Goal: Task Accomplishment & Management: Complete application form

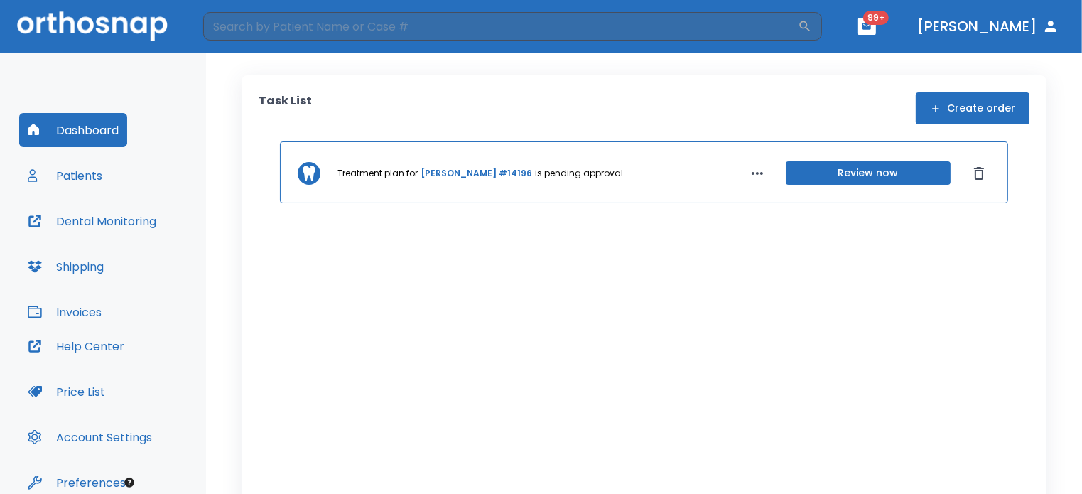
click at [957, 117] on button "Create order" at bounding box center [973, 108] width 114 height 32
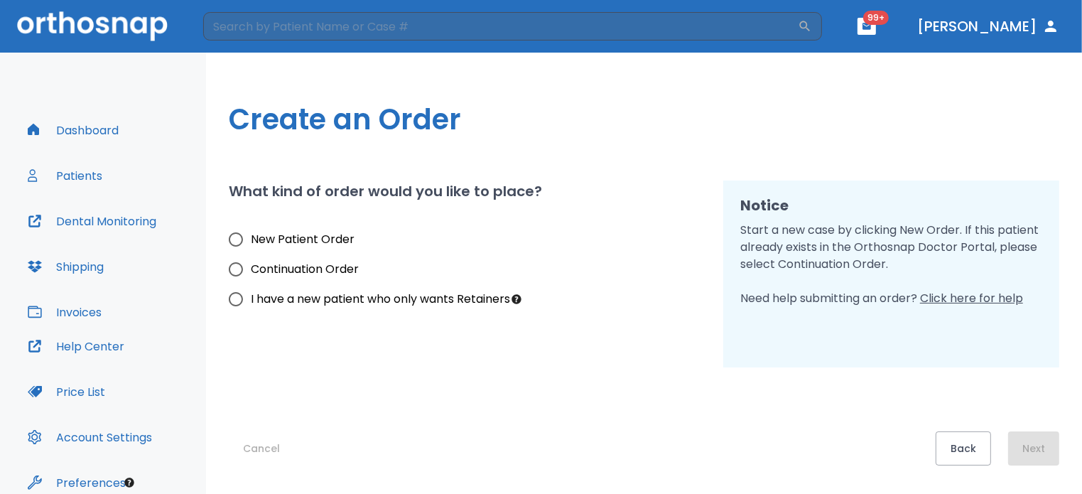
click at [306, 244] on span "New Patient Order" at bounding box center [303, 239] width 104 height 17
click at [251, 244] on input "New Patient Order" at bounding box center [236, 240] width 30 height 30
radio input "true"
click at [1048, 437] on button "Next" at bounding box center [1033, 448] width 51 height 34
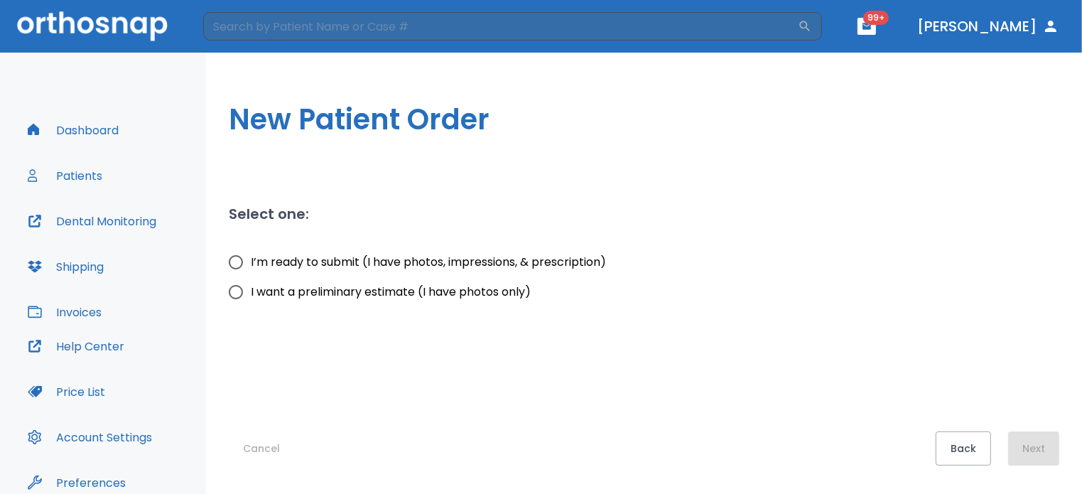
click at [461, 259] on span "I’m ready to submit (I have photos, impressions, & prescription)" at bounding box center [428, 262] width 355 height 17
click at [251, 259] on input "I’m ready to submit (I have photos, impressions, & prescription)" at bounding box center [236, 262] width 30 height 30
radio input "true"
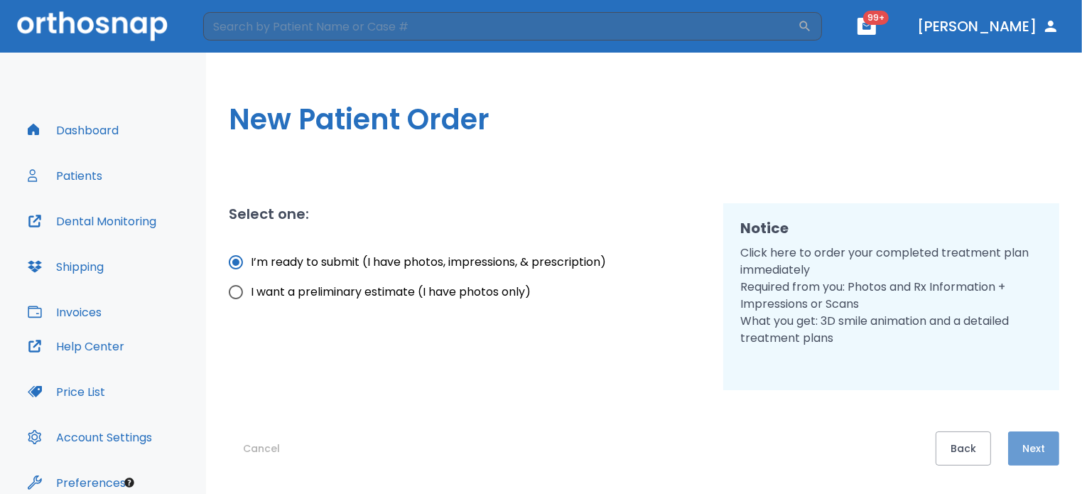
click at [1042, 441] on button "Next" at bounding box center [1033, 448] width 51 height 34
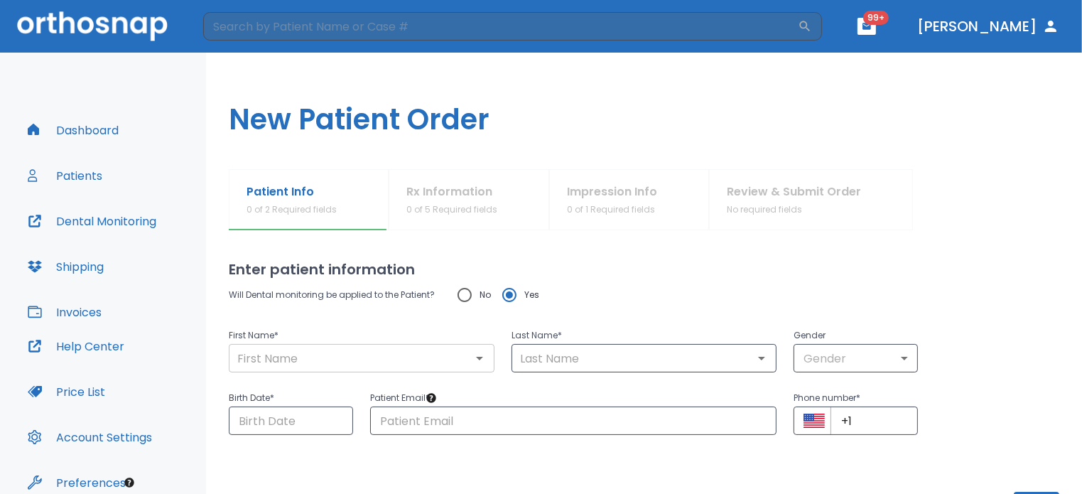
click at [455, 359] on input "text" at bounding box center [361, 358] width 257 height 20
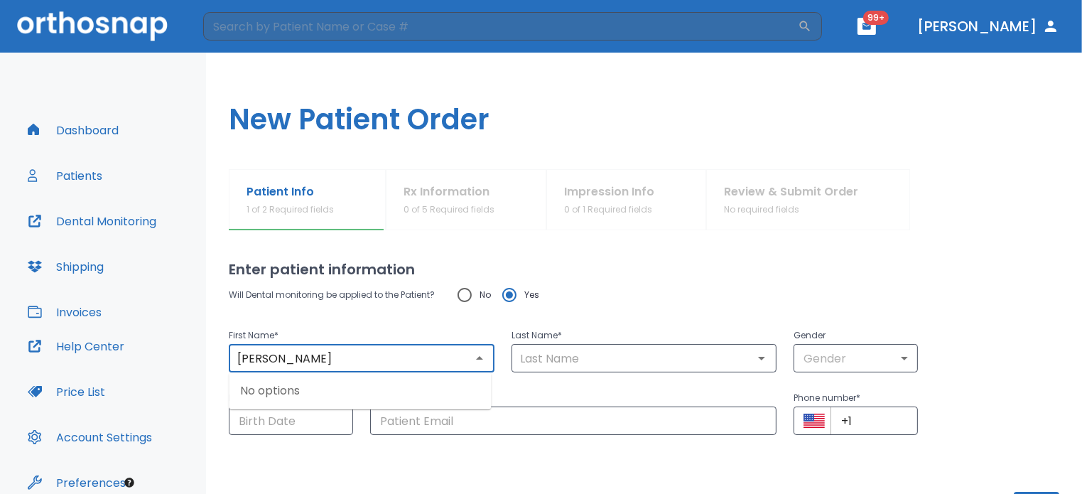
type input "[PERSON_NAME]"
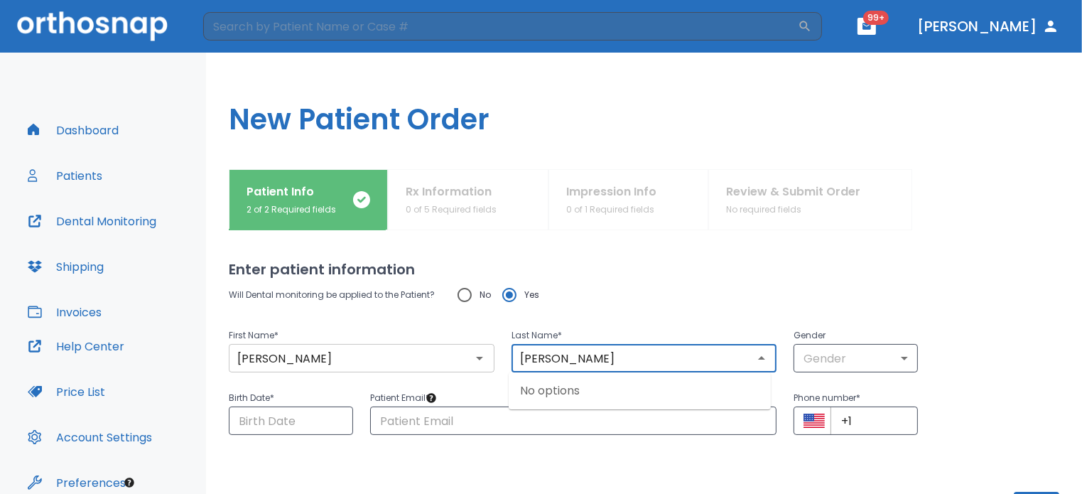
type input "[PERSON_NAME]"
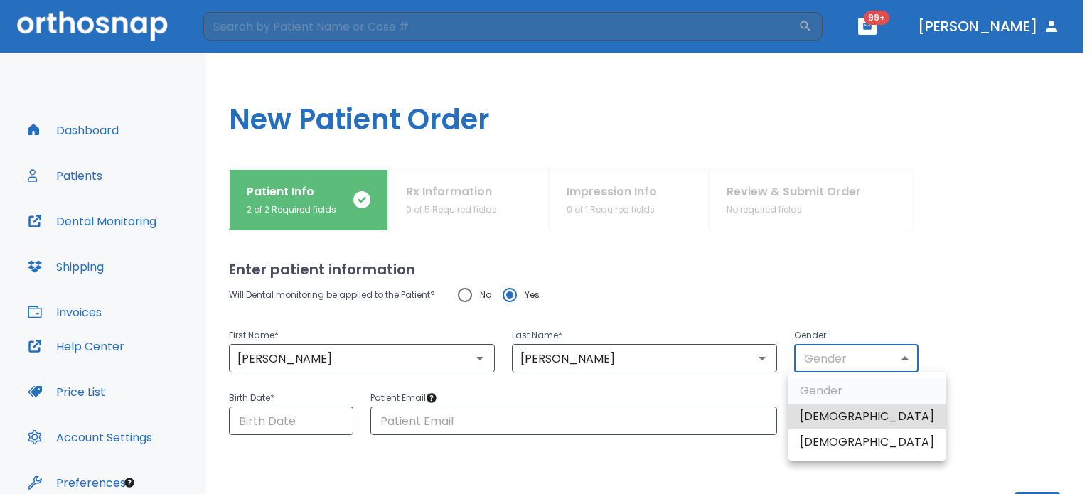
click at [834, 346] on body "​ 99+ [PERSON_NAME] Dashboard Patients Dental Monitoring Shipping Invoices Help…" at bounding box center [546, 247] width 1092 height 494
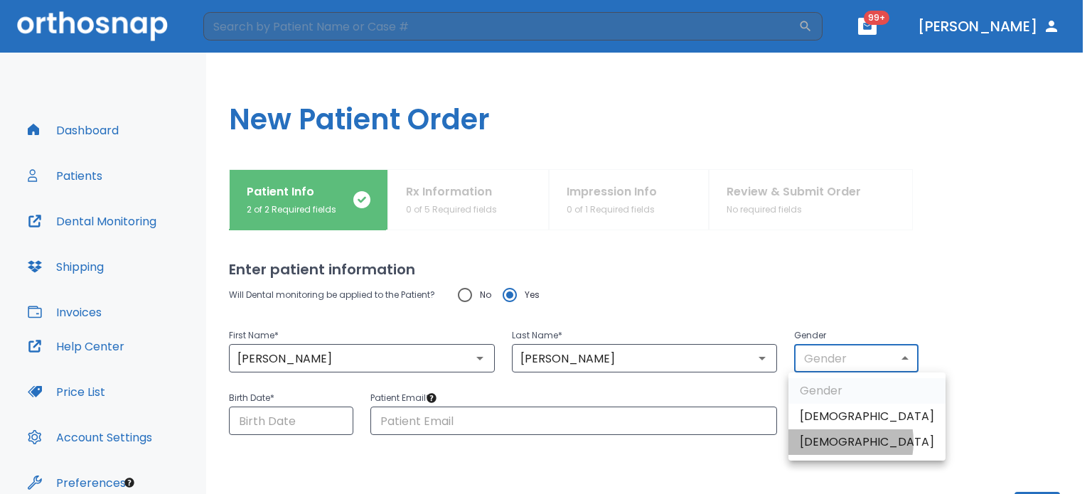
click at [830, 441] on li "[DEMOGRAPHIC_DATA]" at bounding box center [866, 442] width 157 height 26
type input "0"
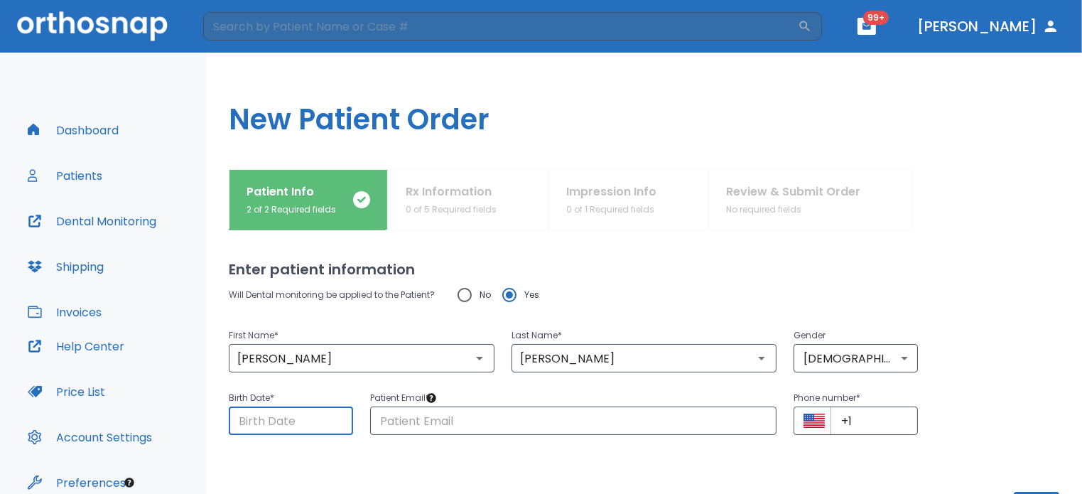
click at [316, 426] on input "Choose date" at bounding box center [291, 421] width 124 height 28
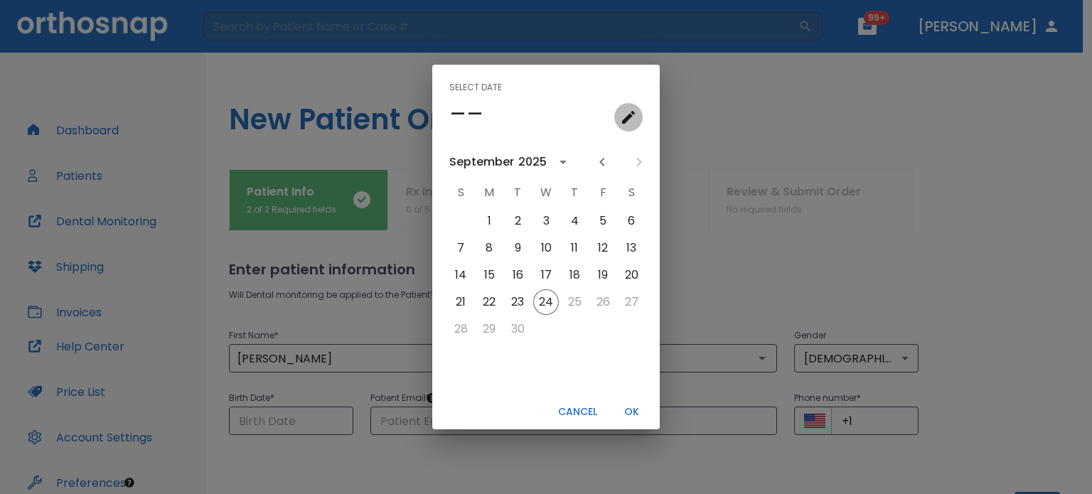
click at [626, 115] on icon "calendar view is open, go to text input view" at bounding box center [628, 117] width 17 height 17
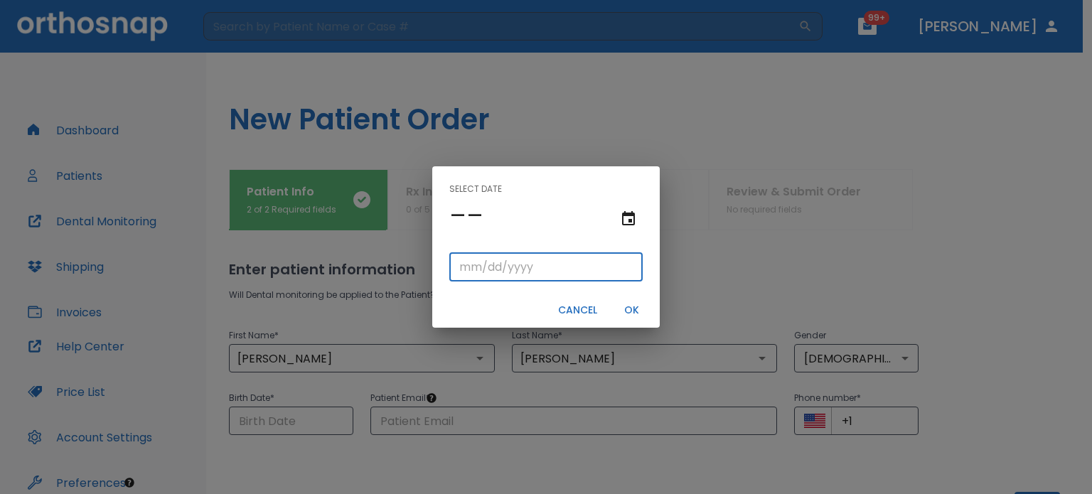
click at [466, 269] on input "tel" at bounding box center [545, 267] width 193 height 28
type input "11/06/"
type input "11/06/0001"
type input "11/06/1"
type input "11/06/0019"
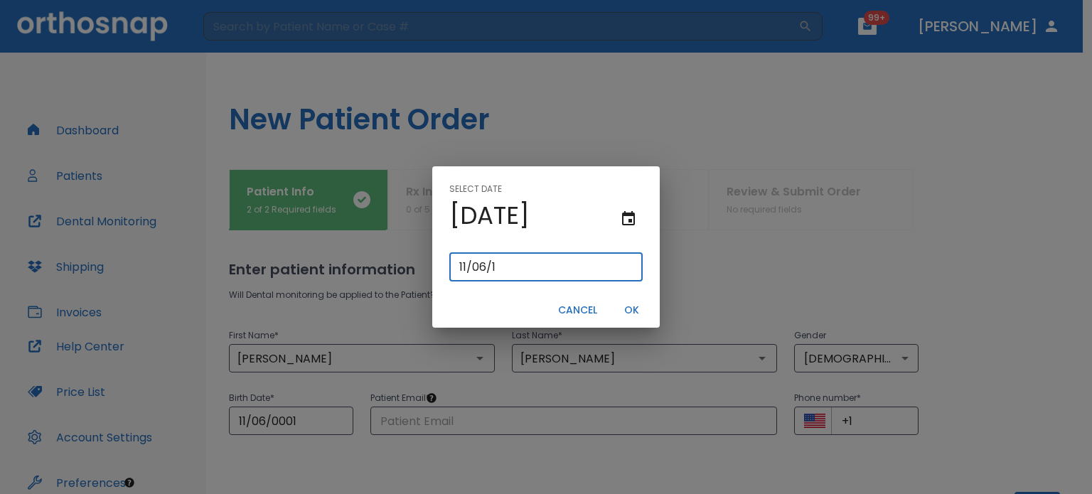
type input "[DATE]"
type input "11/06/0199"
type input "11/06/199"
type input "[DATE]"
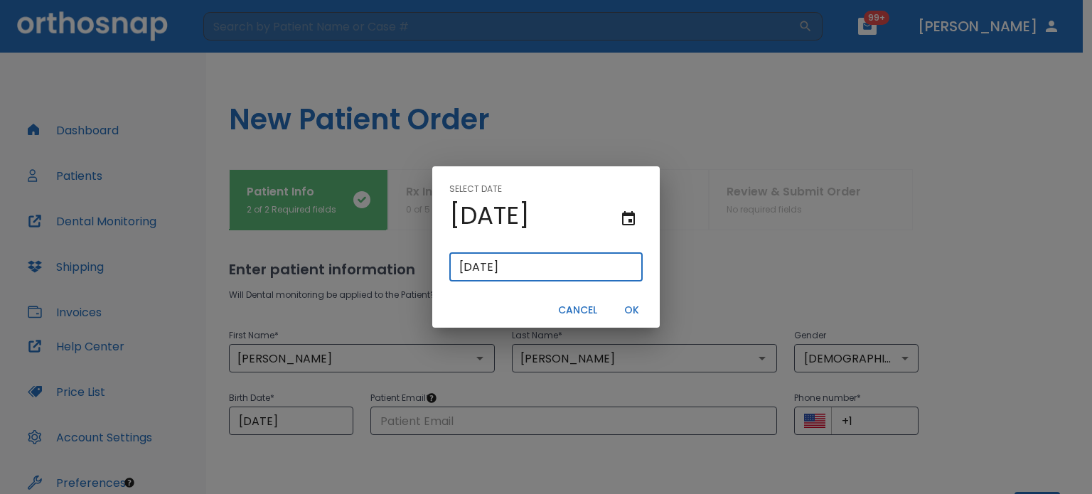
click at [638, 307] on button "OK" at bounding box center [630, 309] width 45 height 23
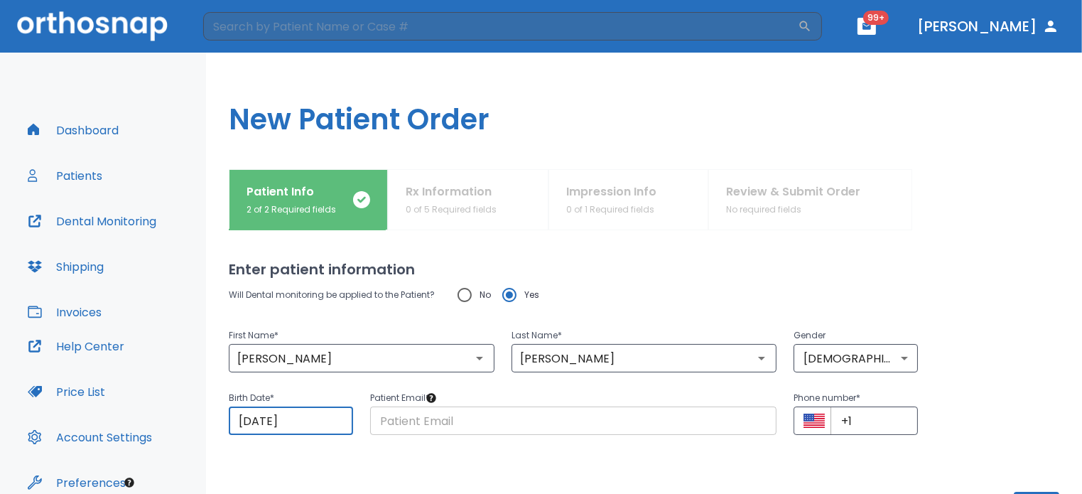
click at [591, 420] on input "text" at bounding box center [573, 421] width 407 height 28
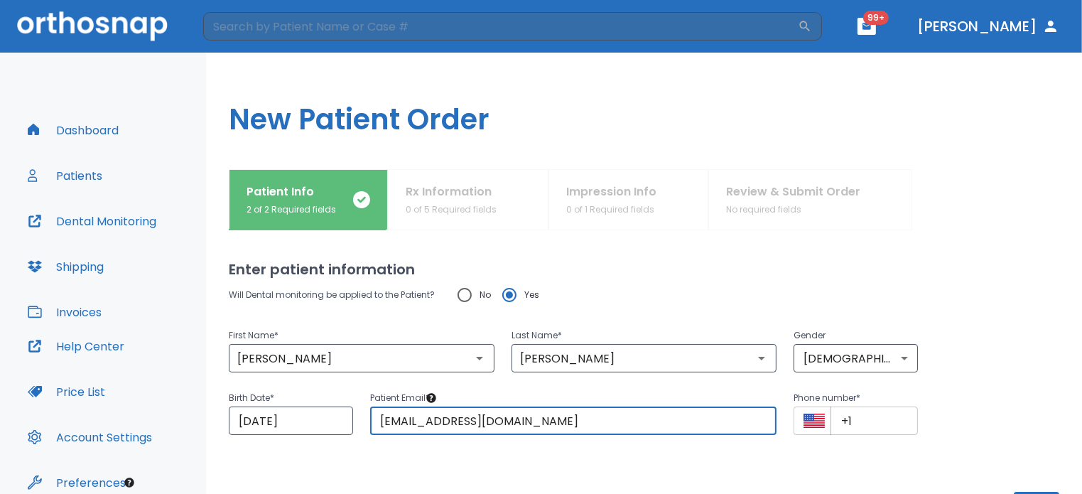
type input "[EMAIL_ADDRESS][DOMAIN_NAME]"
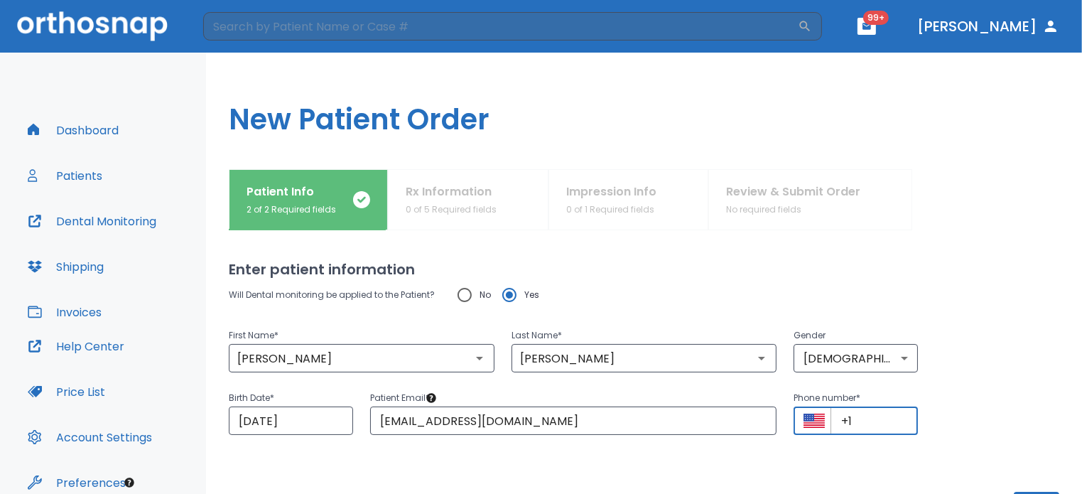
click at [856, 420] on input "+1" at bounding box center [874, 421] width 87 height 28
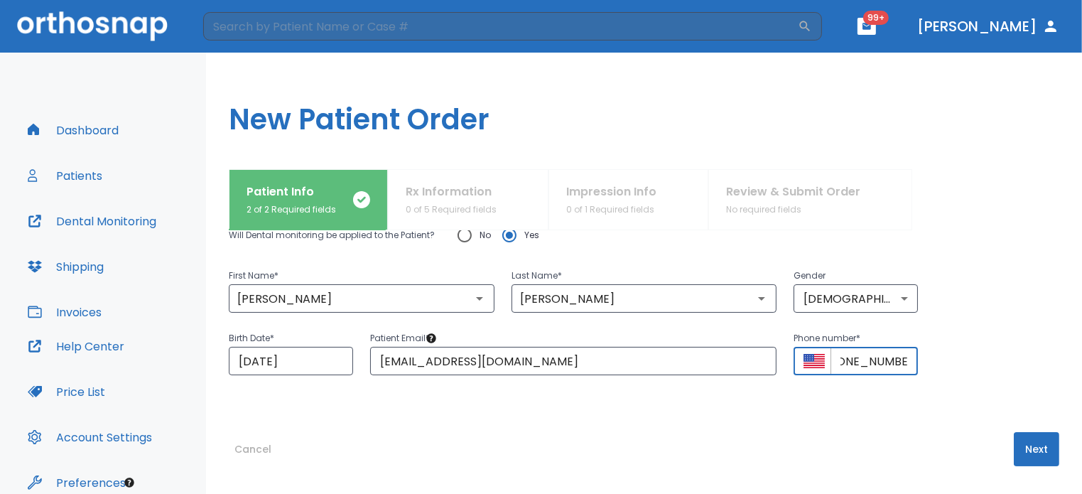
scroll to position [0, 31]
type input "[PHONE_NUMBER]"
click at [1033, 454] on button "Next" at bounding box center [1036, 449] width 45 height 34
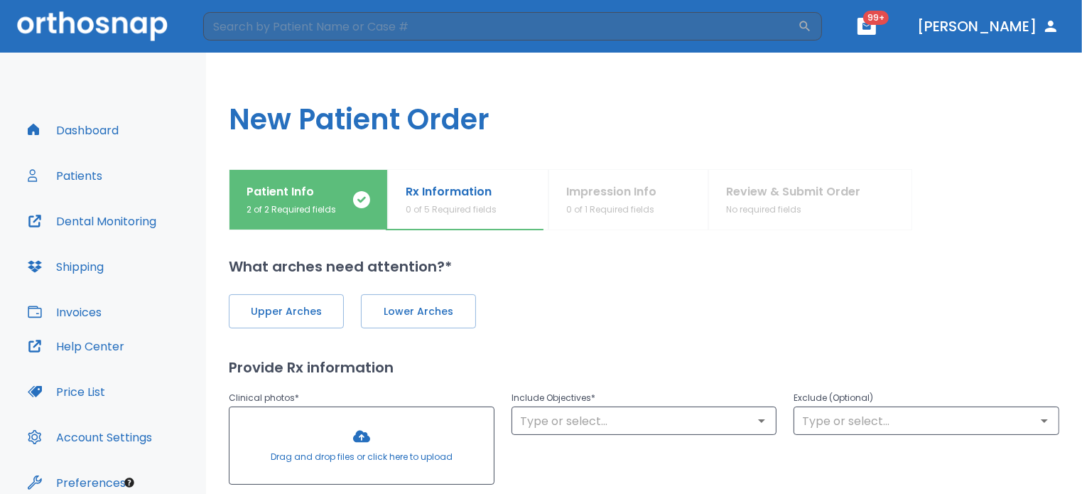
scroll to position [0, 0]
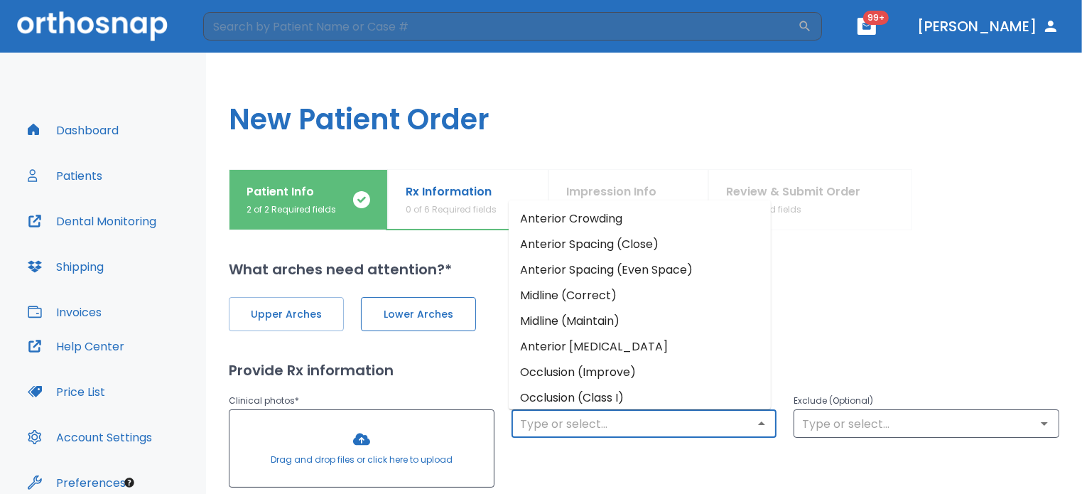
drag, startPoint x: 531, startPoint y: 417, endPoint x: 424, endPoint y: 303, distance: 156.4
click at [424, 303] on div "Upper Arches Lower Arches Provide Rx information Clinical photos * Drag and dro…" at bounding box center [644, 415] width 831 height 270
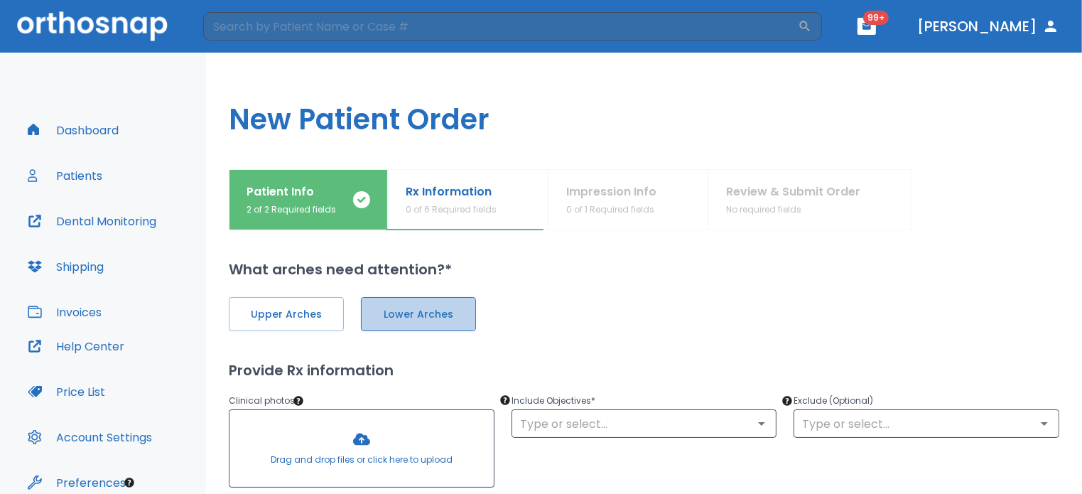
click at [377, 313] on span "Lower Arches" at bounding box center [418, 314] width 85 height 15
click at [315, 305] on button "Upper Arches" at bounding box center [286, 314] width 115 height 34
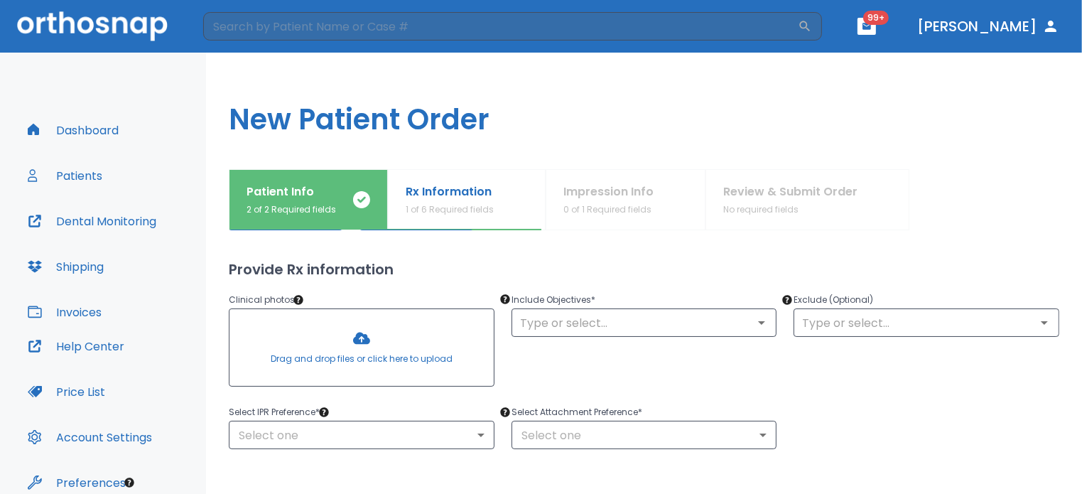
scroll to position [107, 0]
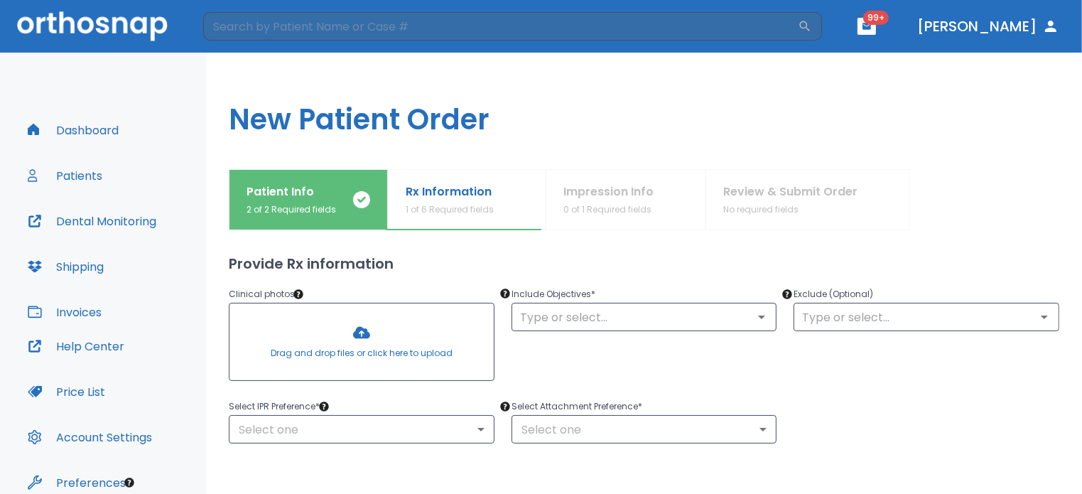
click at [366, 328] on div at bounding box center [362, 341] width 264 height 77
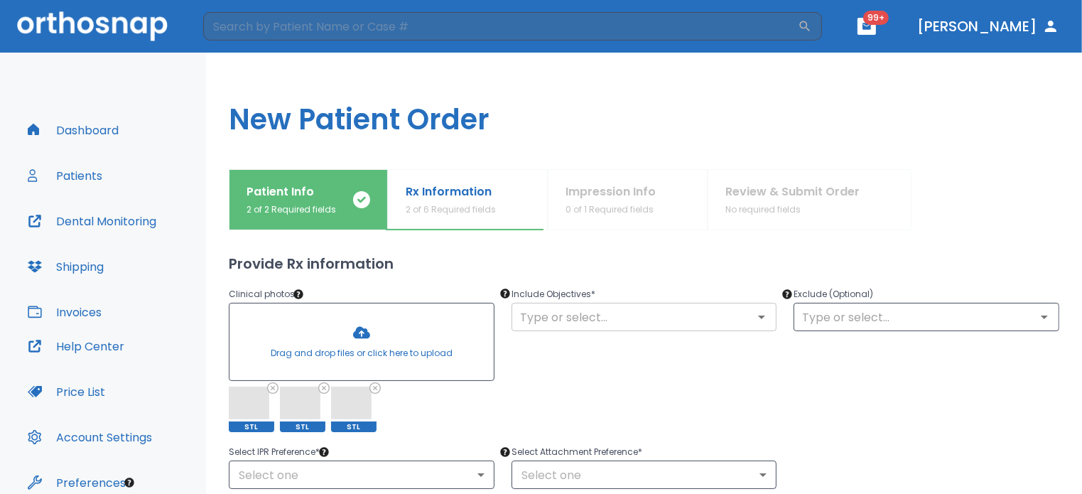
click at [685, 316] on input "text" at bounding box center [644, 317] width 257 height 20
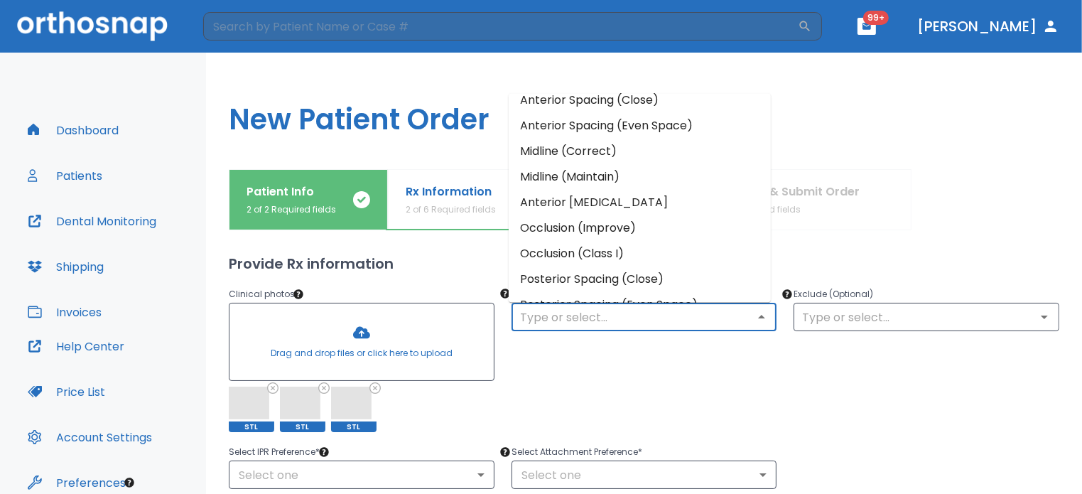
scroll to position [50, 0]
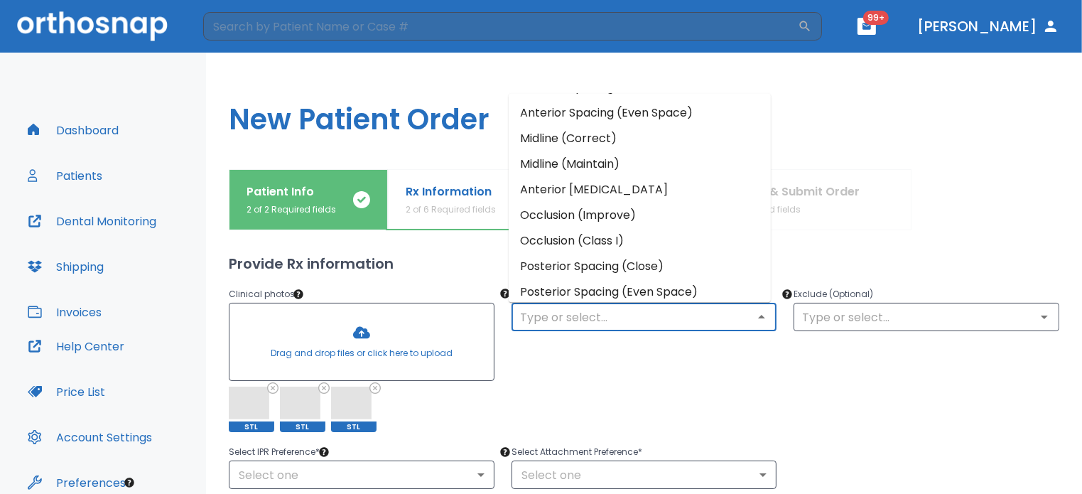
click at [615, 222] on li "Occlusion (Improve)" at bounding box center [640, 216] width 262 height 26
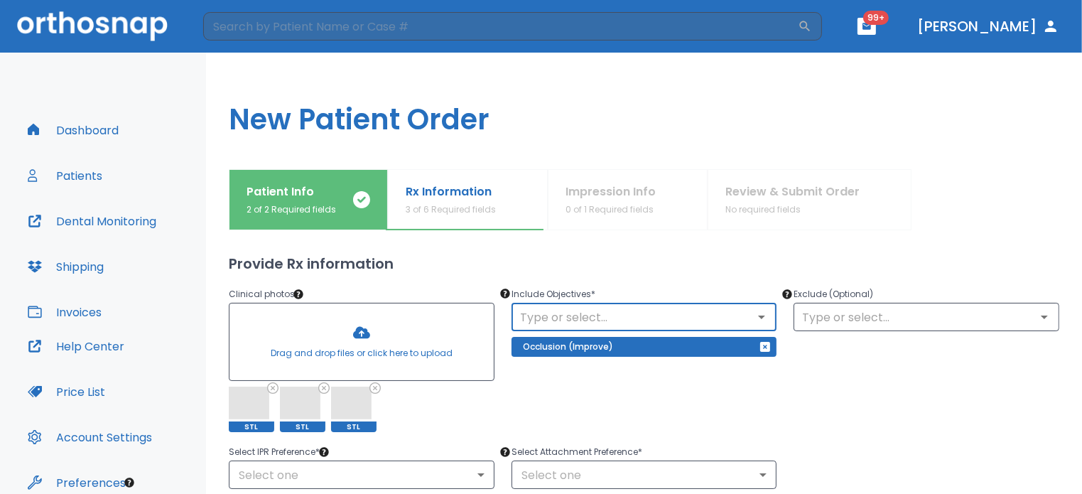
scroll to position [65, 0]
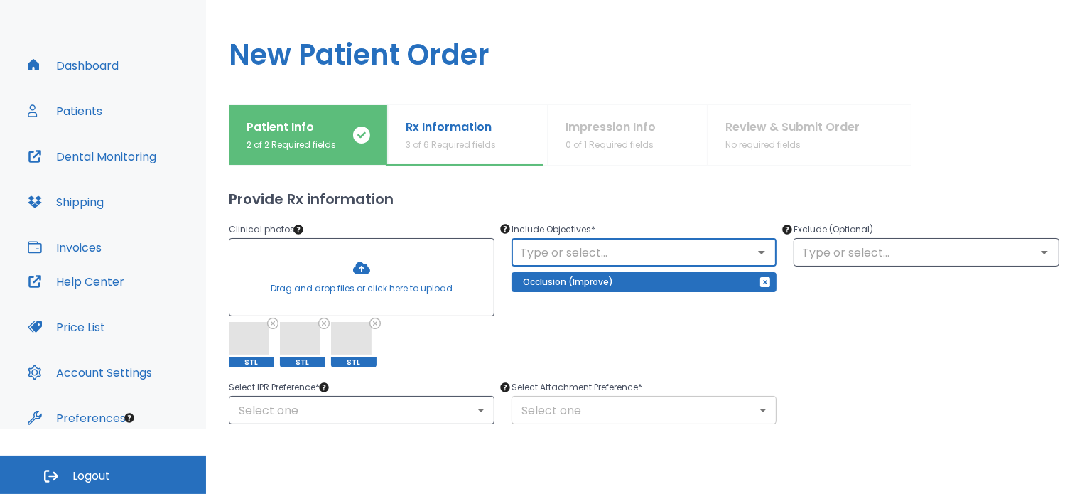
click at [574, 395] on body "​ 99+ [PERSON_NAME] Dashboard Patients Dental Monitoring Shipping Invoices Help…" at bounding box center [541, 182] width 1082 height 494
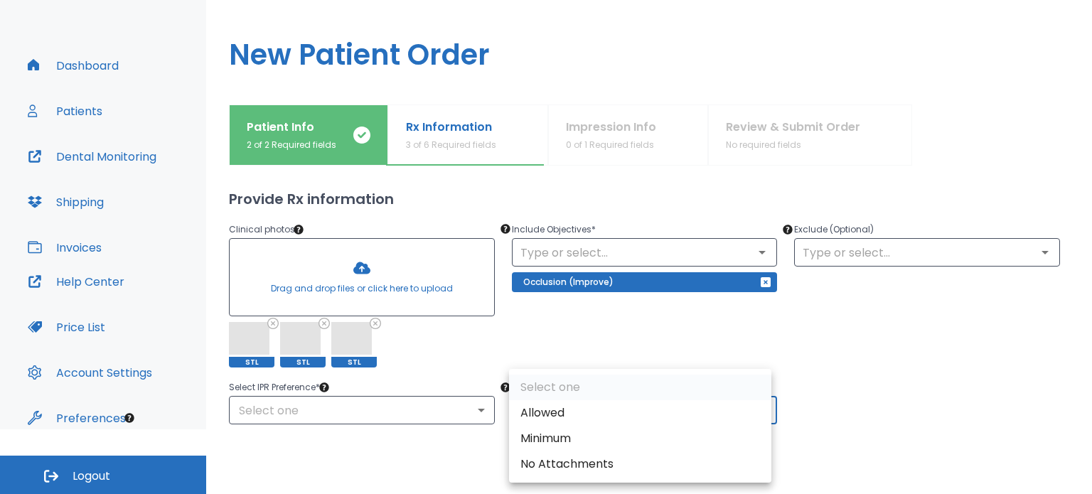
click at [581, 426] on li "Minimum" at bounding box center [640, 439] width 262 height 26
click at [581, 423] on body "​ 99+ [PERSON_NAME] Dashboard Patients Dental Monitoring Shipping Invoices Help…" at bounding box center [546, 182] width 1092 height 494
click at [574, 417] on li "Allowed" at bounding box center [640, 413] width 262 height 26
type input "1"
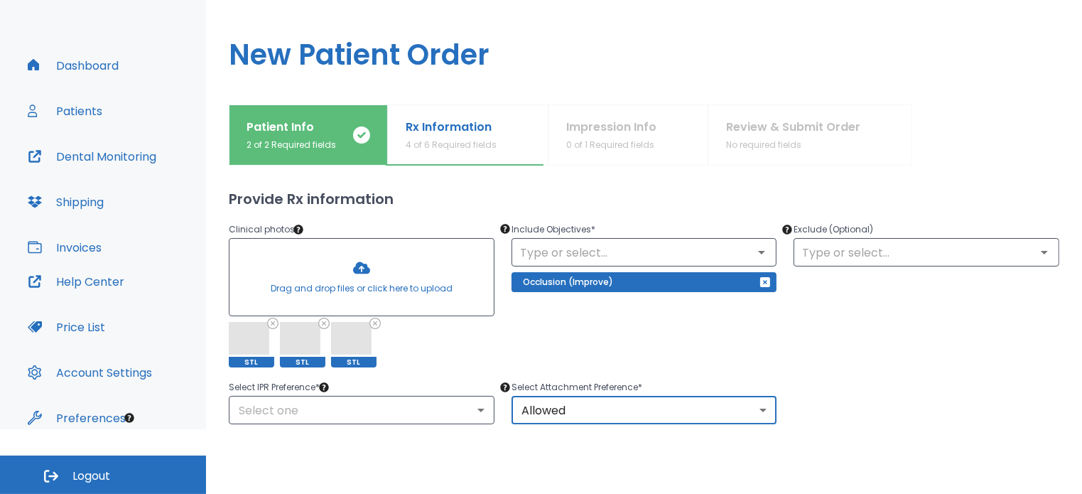
click at [495, 411] on div "Select Attachment Preference * Allowed 1 ​" at bounding box center [636, 393] width 283 height 63
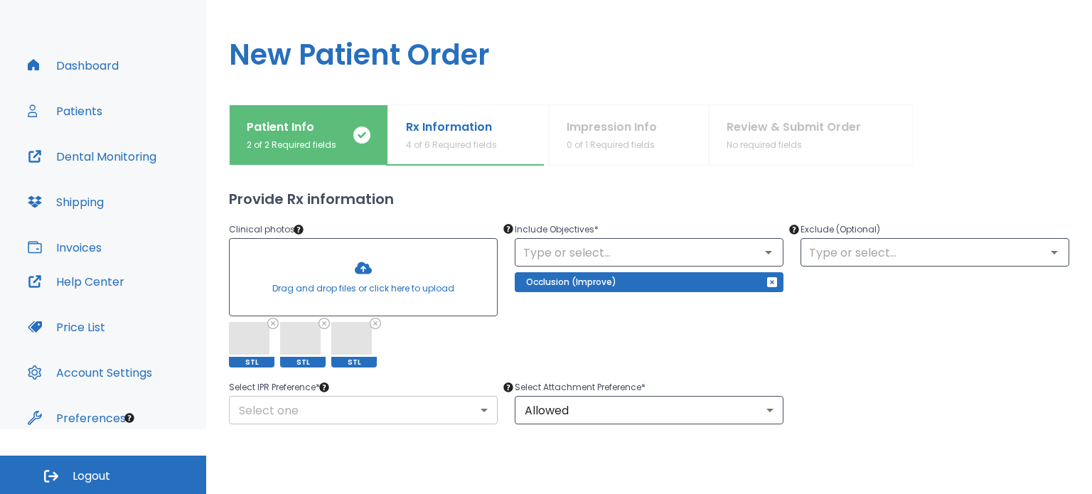
click at [463, 410] on body "​ 99+ [PERSON_NAME] Dashboard Patients Dental Monitoring Shipping Invoices Help…" at bounding box center [546, 182] width 1092 height 494
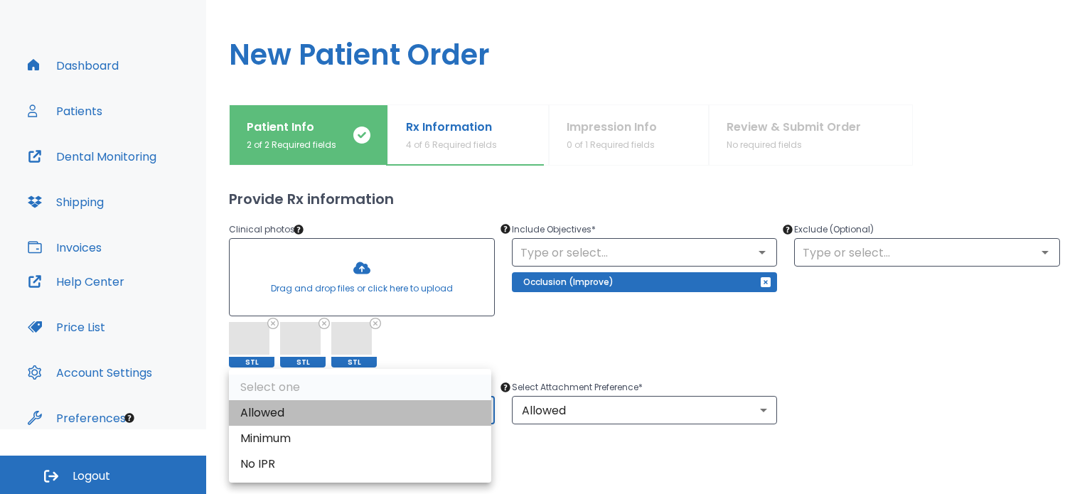
click at [462, 412] on li "Allowed" at bounding box center [360, 413] width 262 height 26
type input "1"
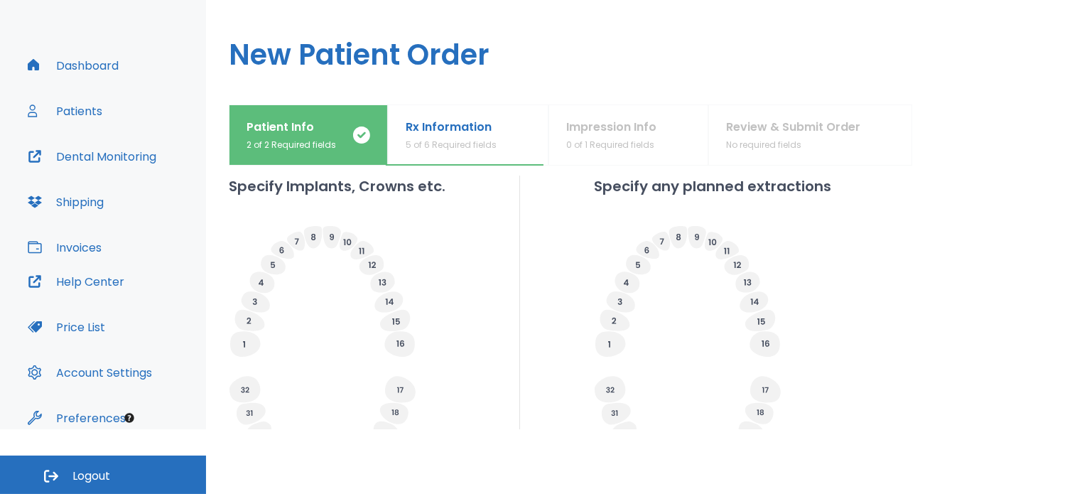
scroll to position [604, 0]
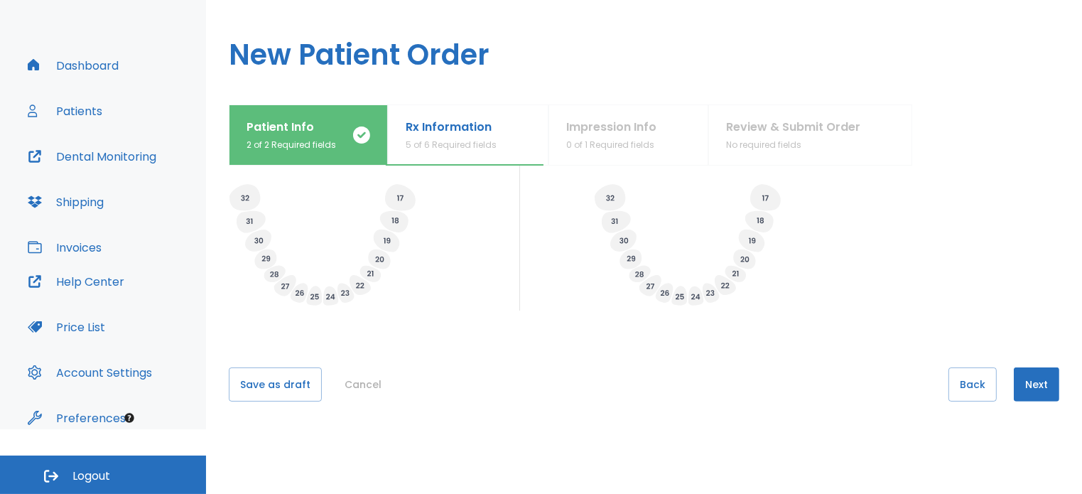
click at [1029, 383] on button "Next" at bounding box center [1036, 384] width 45 height 34
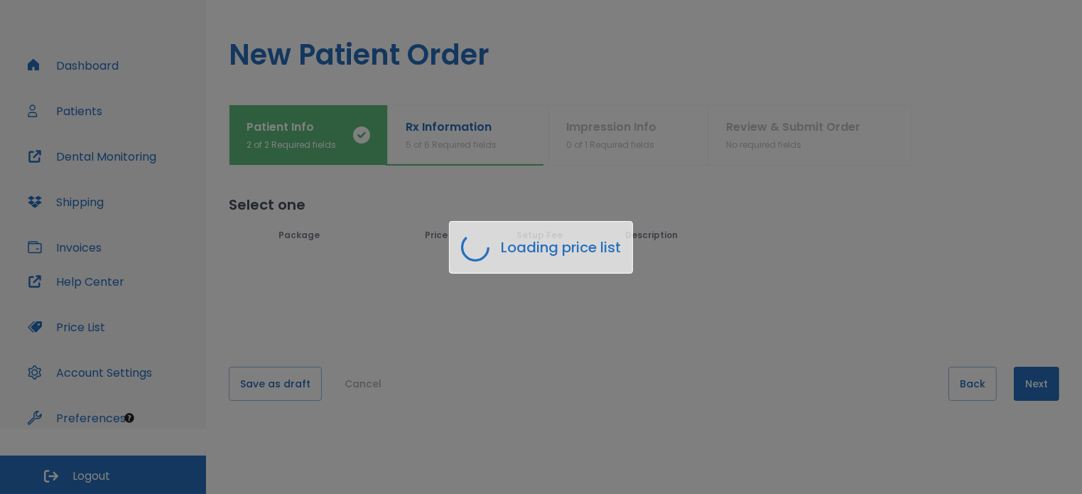
scroll to position [0, 0]
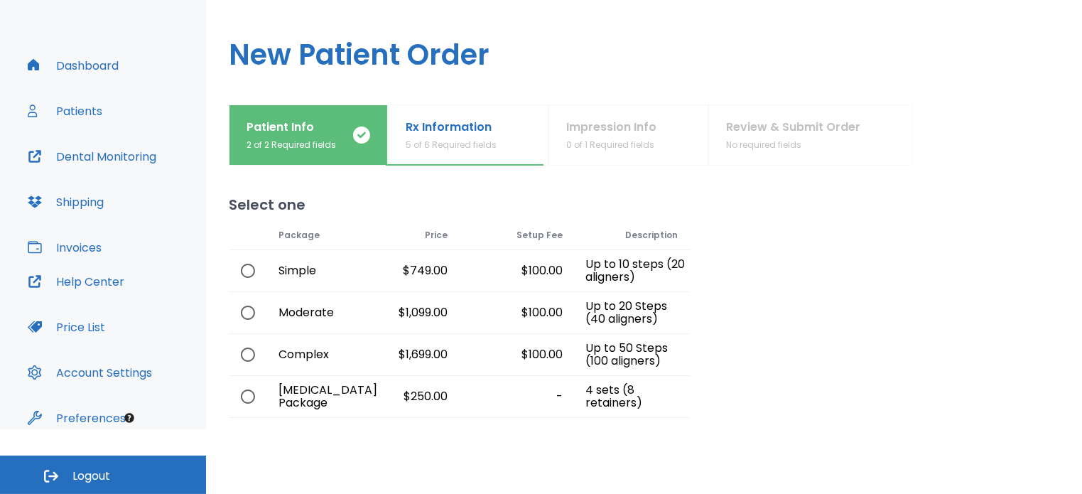
click at [267, 306] on div "Moderate" at bounding box center [305, 312] width 77 height 41
click at [249, 319] on input "radio" at bounding box center [248, 313] width 30 height 30
radio input "true"
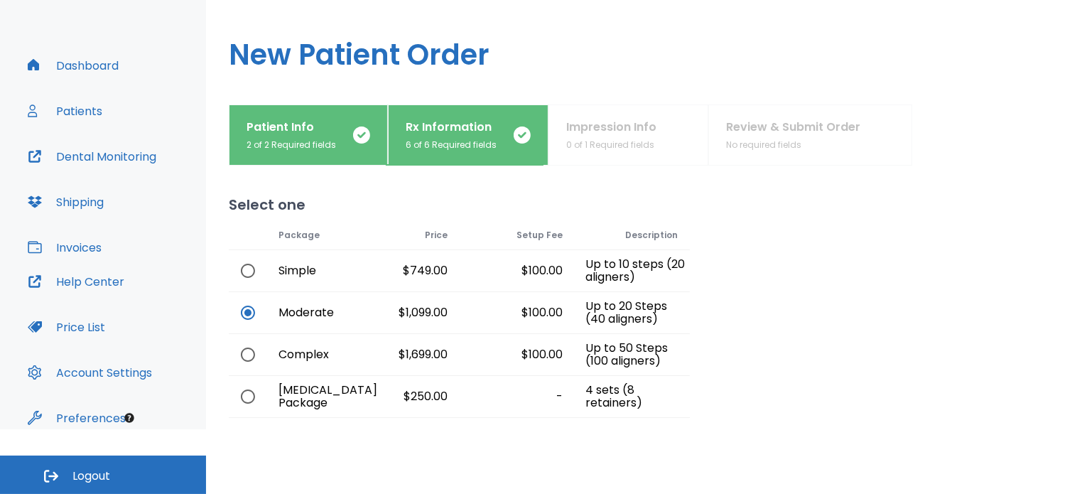
scroll to position [148, 0]
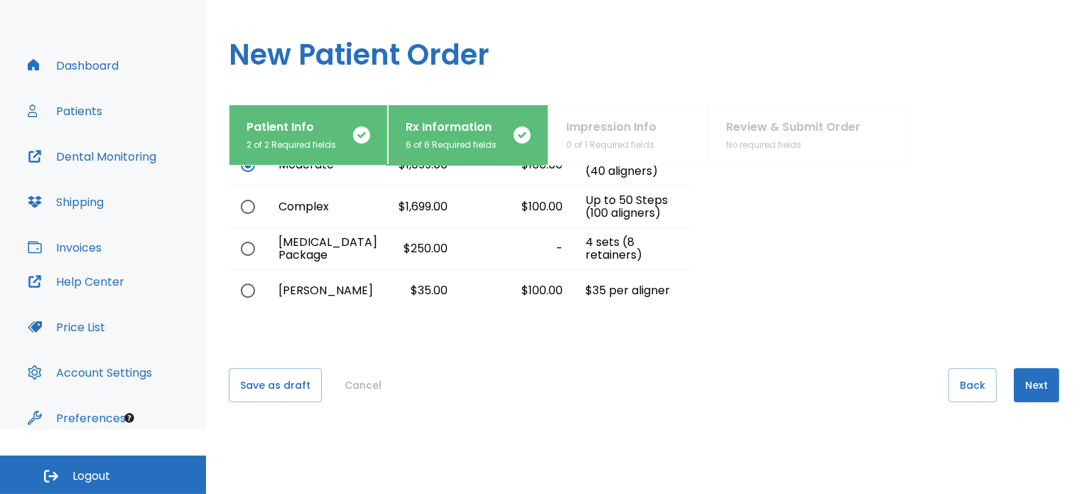
click at [1017, 386] on button "Next" at bounding box center [1036, 385] width 45 height 34
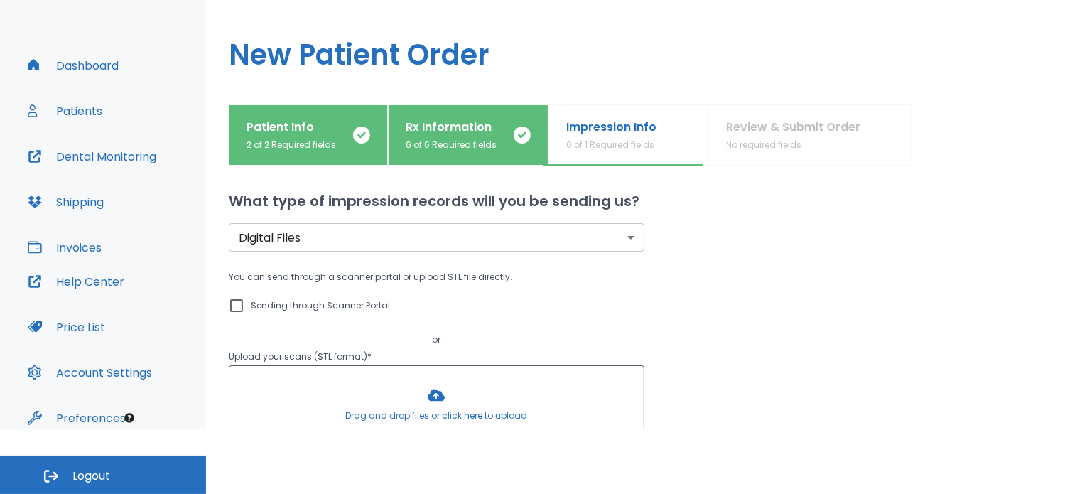
scroll to position [0, 0]
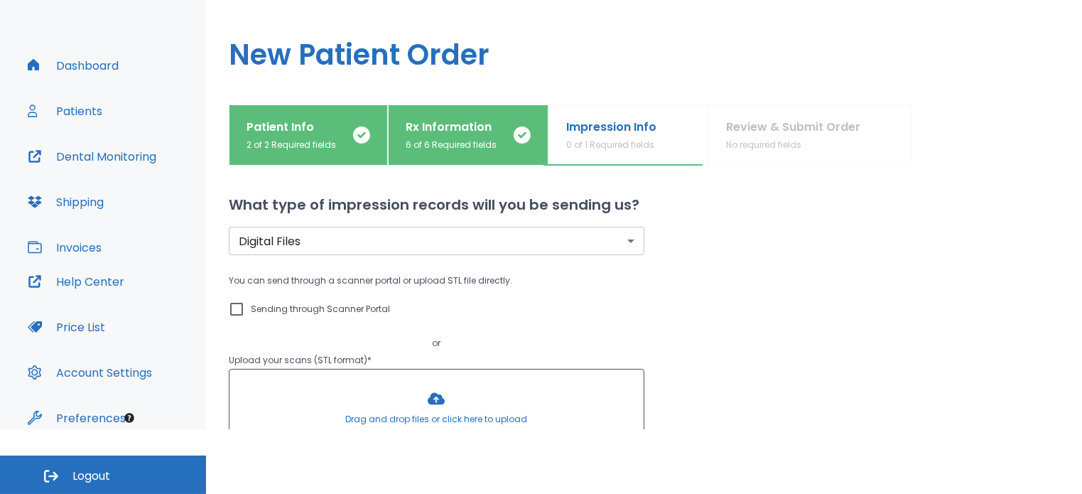
click at [378, 417] on div at bounding box center [437, 408] width 414 height 77
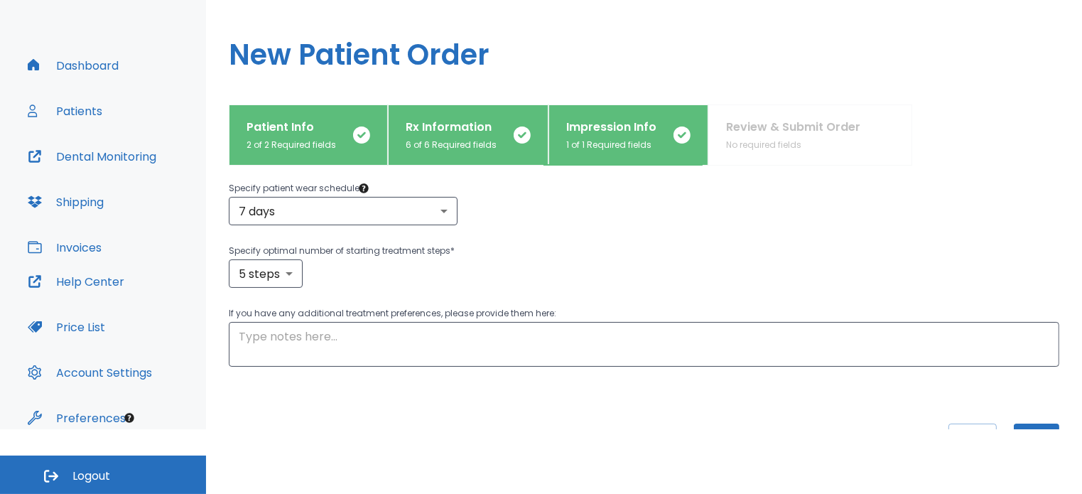
scroll to position [350, 0]
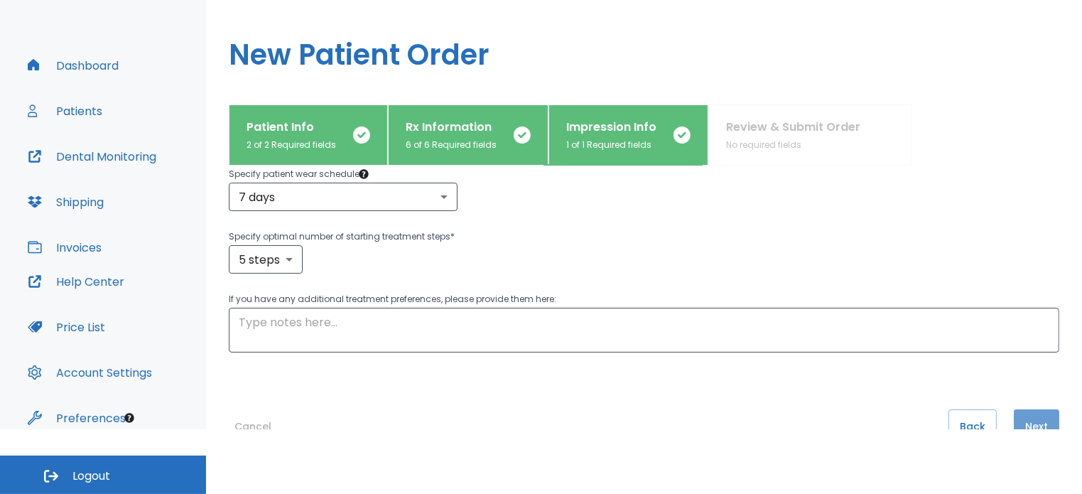
click at [1030, 419] on button "Next" at bounding box center [1036, 426] width 45 height 34
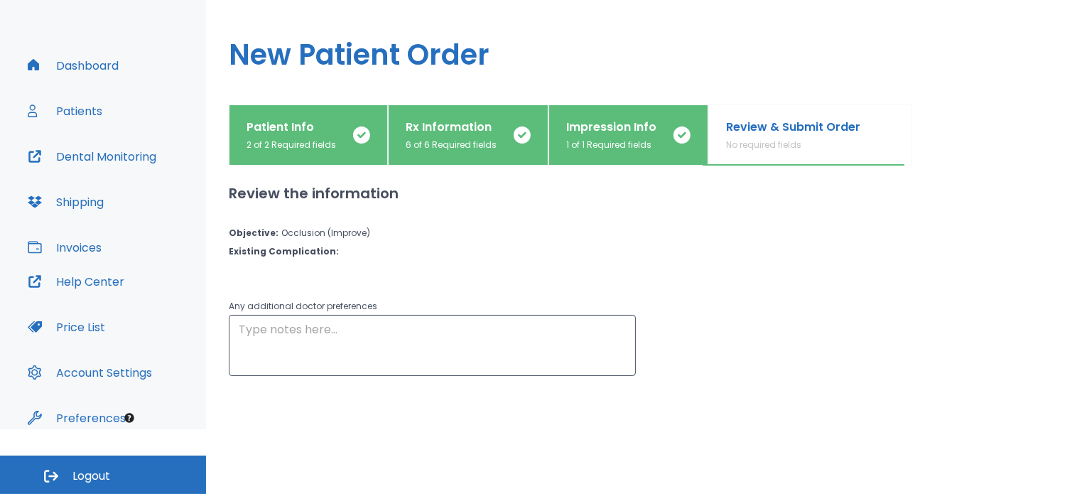
scroll to position [65, 0]
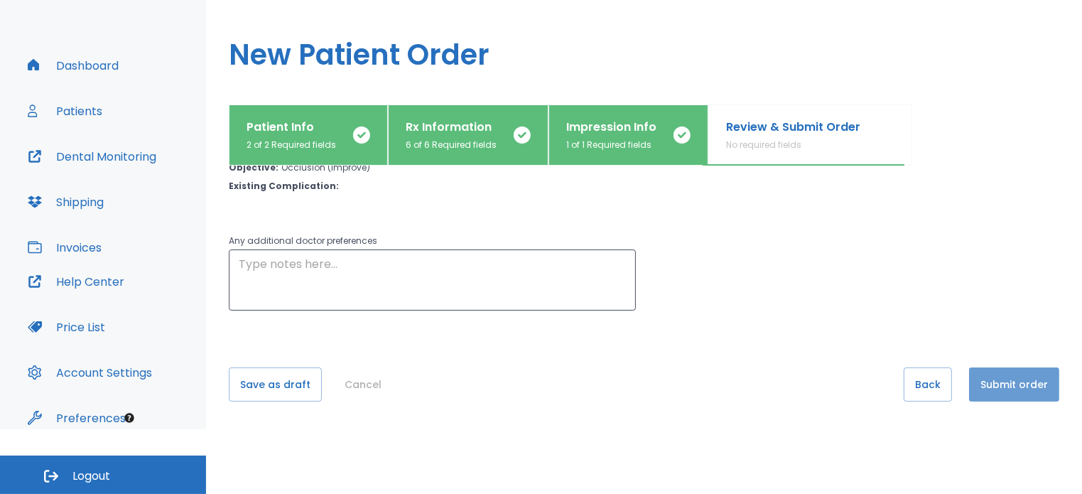
click at [1008, 389] on button "Submit order" at bounding box center [1014, 384] width 90 height 34
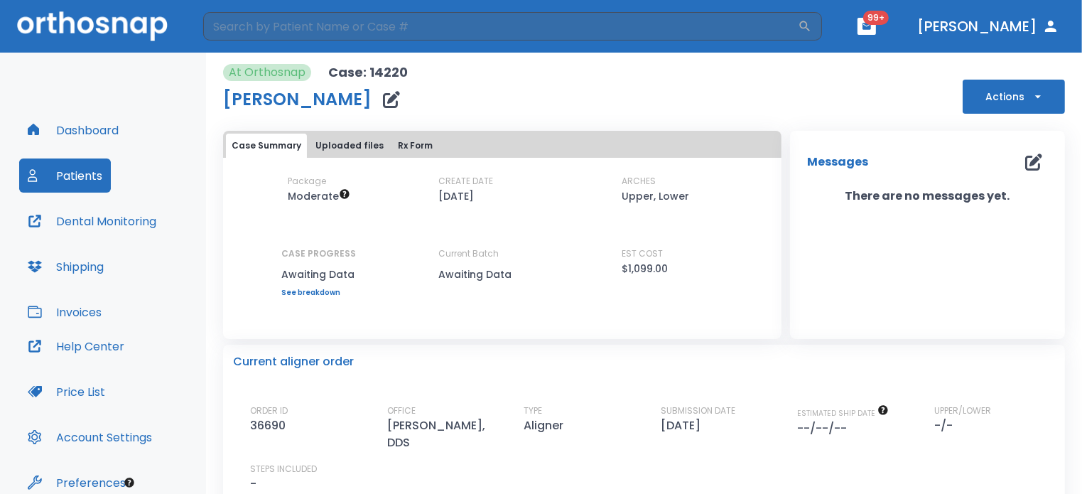
click at [95, 137] on button "Dashboard" at bounding box center [73, 130] width 108 height 34
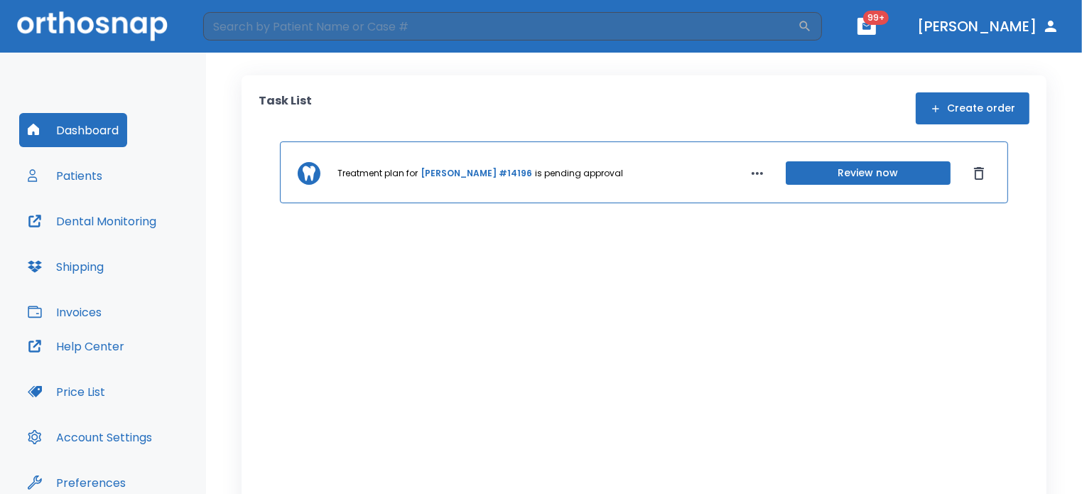
click at [930, 107] on icon "button" at bounding box center [935, 108] width 11 height 11
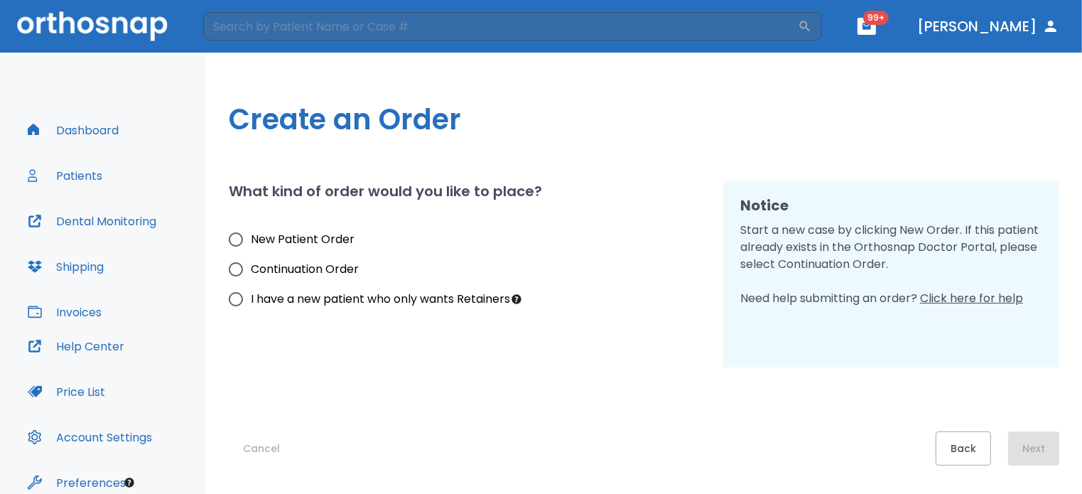
click at [352, 235] on span "New Patient Order" at bounding box center [303, 239] width 104 height 17
click at [251, 235] on input "New Patient Order" at bounding box center [236, 240] width 30 height 30
radio input "true"
click at [1042, 454] on button "Next" at bounding box center [1033, 448] width 51 height 34
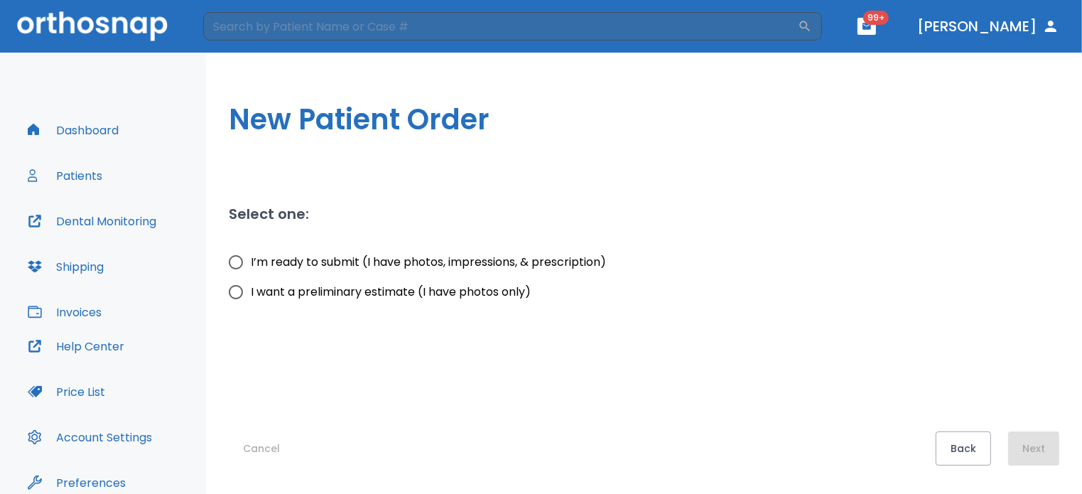
click at [581, 264] on span "I’m ready to submit (I have photos, impressions, & prescription)" at bounding box center [428, 262] width 355 height 17
click at [251, 264] on input "I’m ready to submit (I have photos, impressions, & prescription)" at bounding box center [236, 262] width 30 height 30
radio input "true"
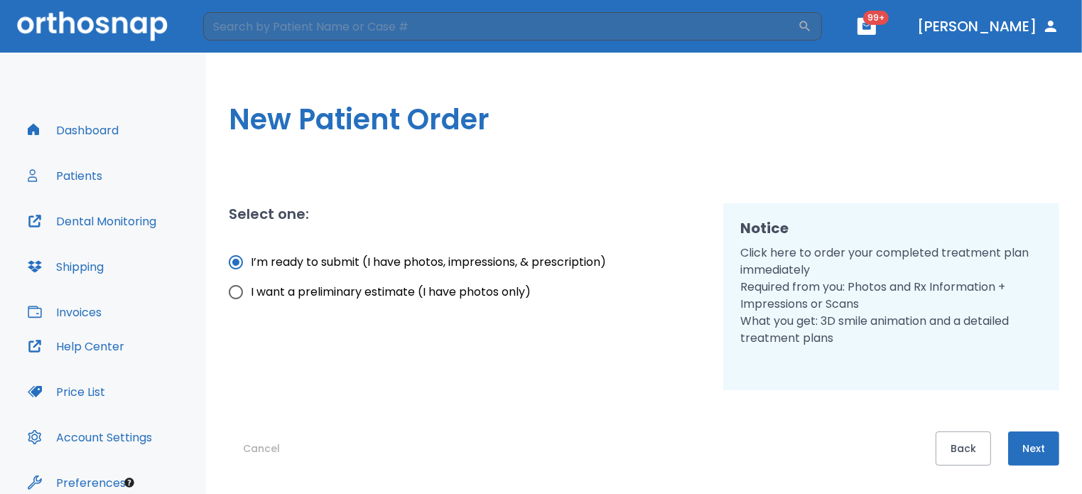
click at [1024, 432] on button "Next" at bounding box center [1033, 448] width 51 height 34
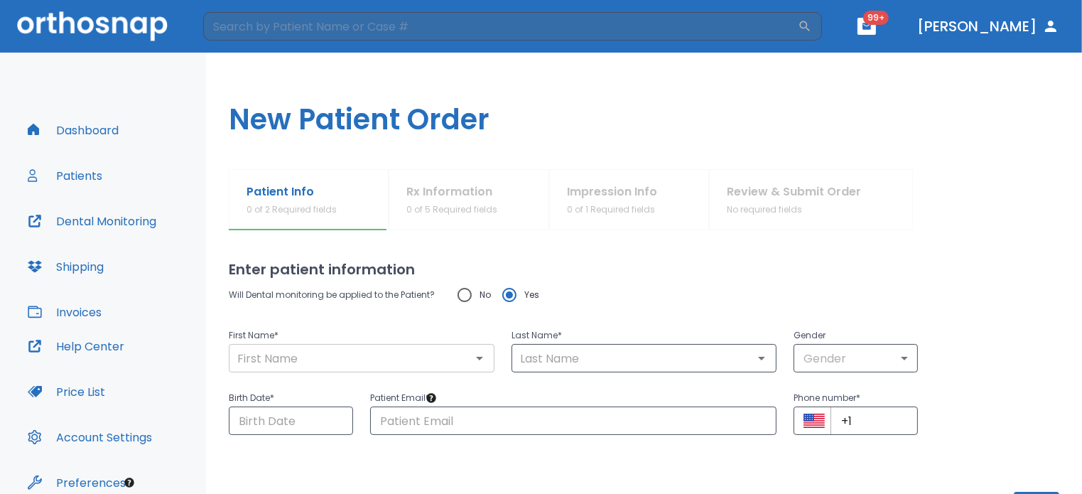
click at [438, 359] on input "text" at bounding box center [361, 358] width 257 height 20
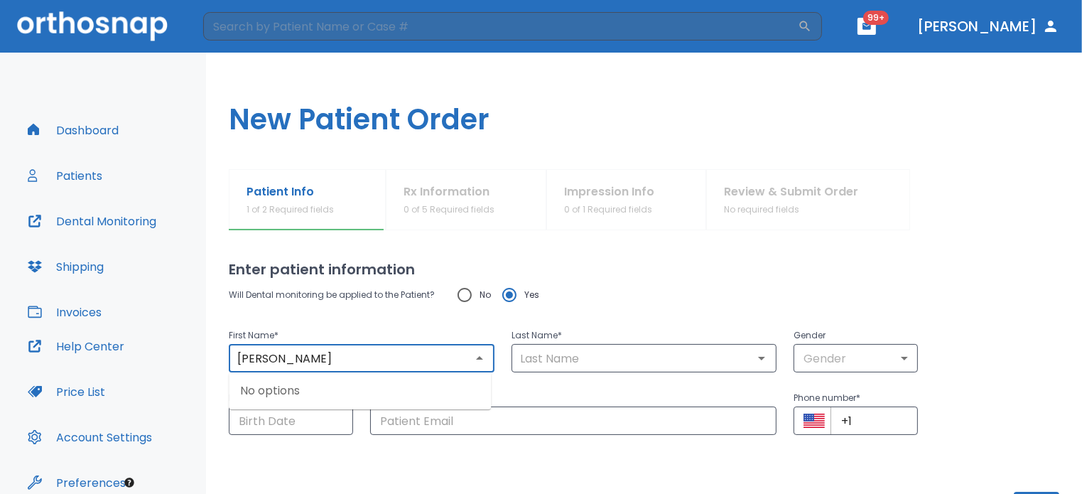
type input "[PERSON_NAME]"
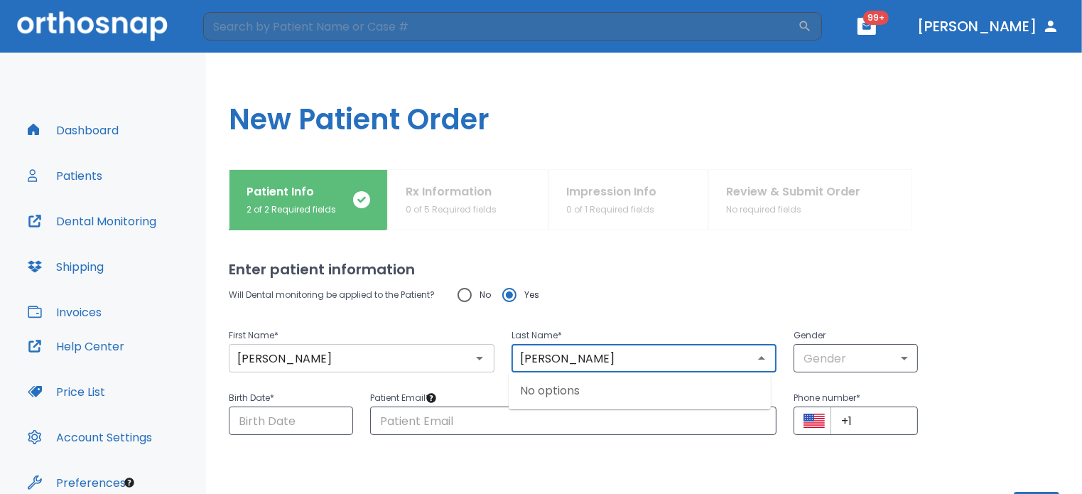
type input "[PERSON_NAME]"
click at [744, 357] on input "[PERSON_NAME]" at bounding box center [644, 358] width 257 height 20
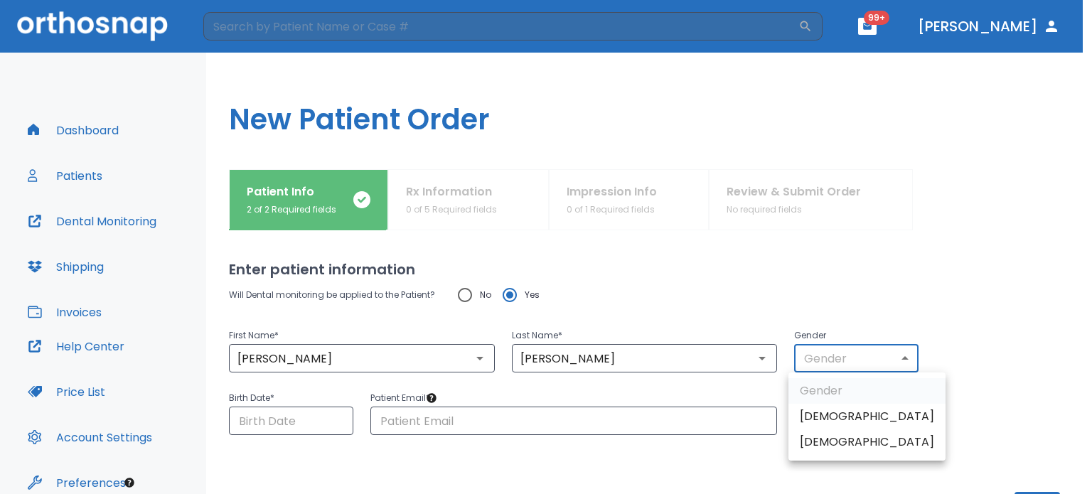
click at [881, 358] on body "​ 99+ [PERSON_NAME] Dashboard Patients Dental Monitoring Shipping Invoices Help…" at bounding box center [546, 247] width 1092 height 494
click at [816, 437] on li "[DEMOGRAPHIC_DATA]" at bounding box center [866, 442] width 157 height 26
type input "0"
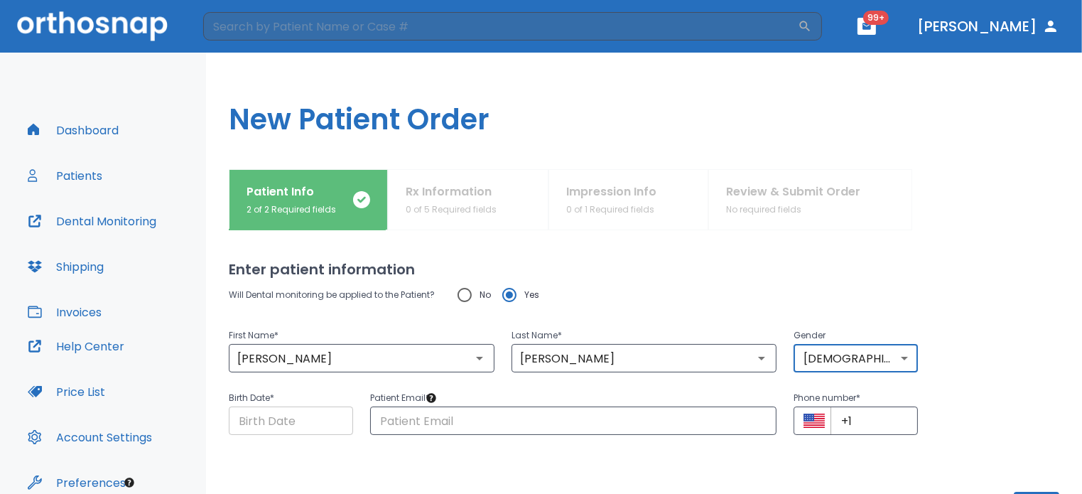
click at [264, 424] on input "Choose date" at bounding box center [291, 421] width 124 height 28
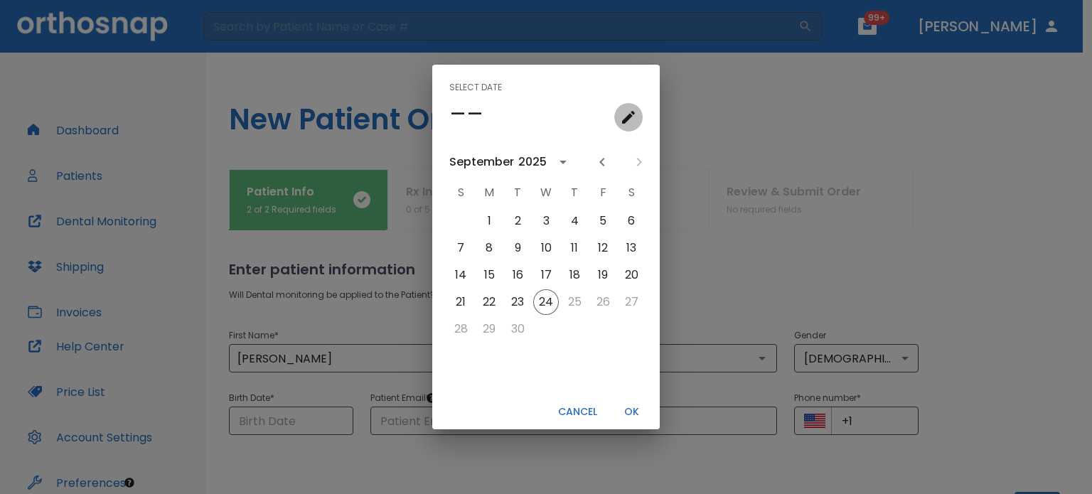
click at [627, 112] on icon "calendar view is open, go to text input view" at bounding box center [628, 117] width 17 height 17
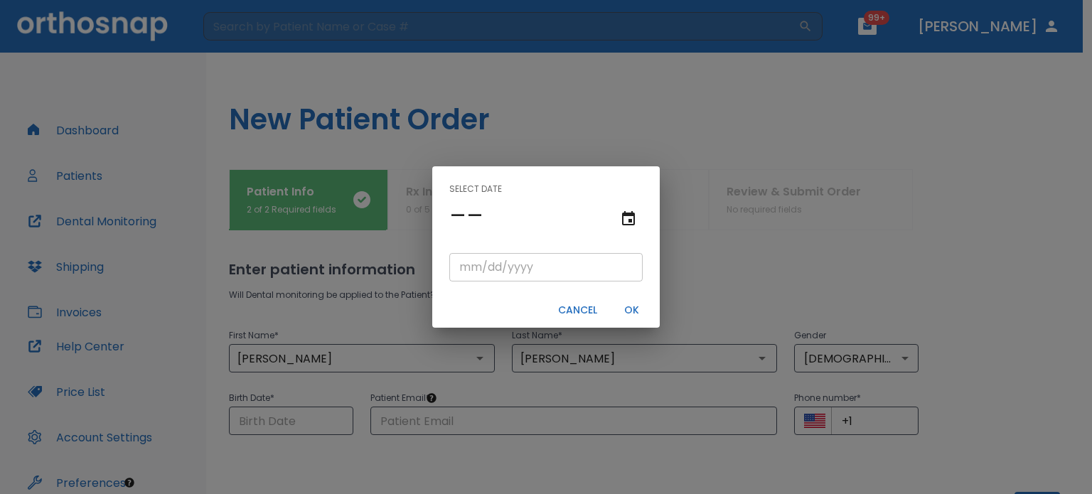
click at [458, 270] on input "tel" at bounding box center [545, 267] width 193 height 28
type input "12/12/"
type input "12/12/0001"
type input "12/12/1"
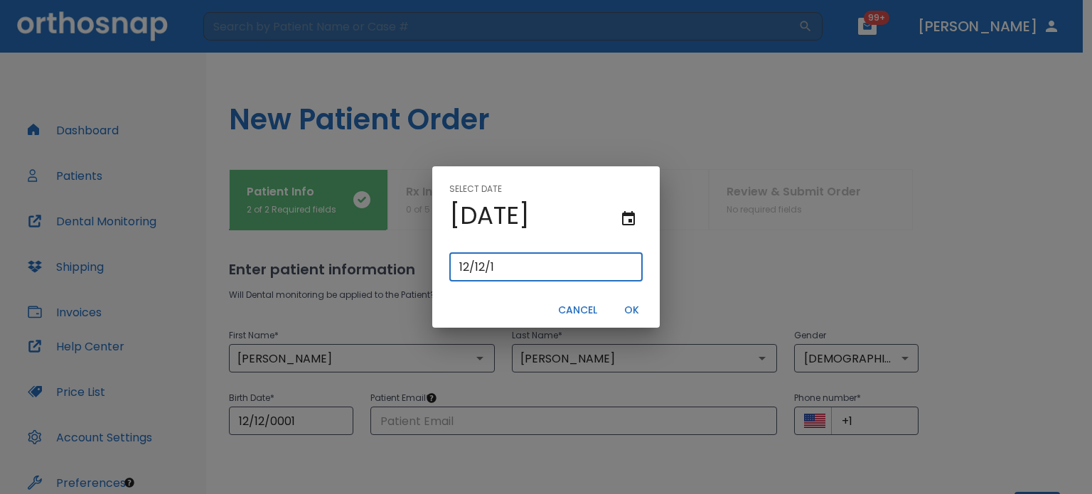
type input "12/12/0019"
type input "[DATE]"
type input "12/12/0199"
type input "12/12/199"
type input "[DATE]"
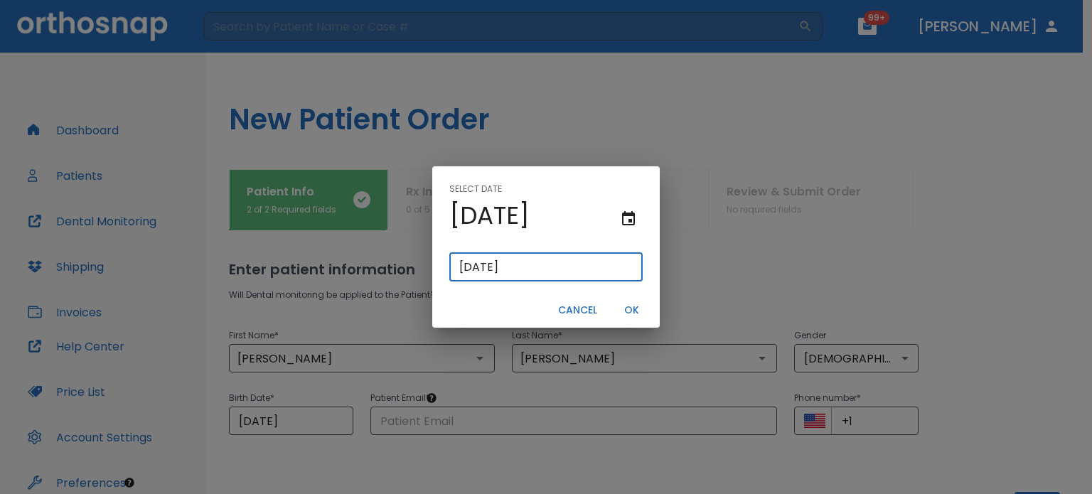
type input "[DATE]"
click at [628, 306] on button "OK" at bounding box center [630, 309] width 45 height 23
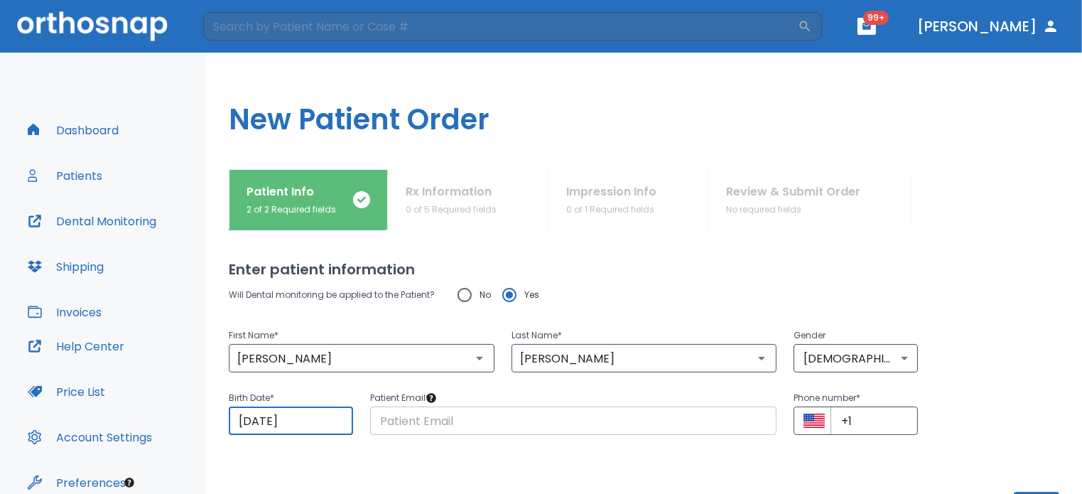
click at [450, 424] on input "text" at bounding box center [573, 421] width 407 height 28
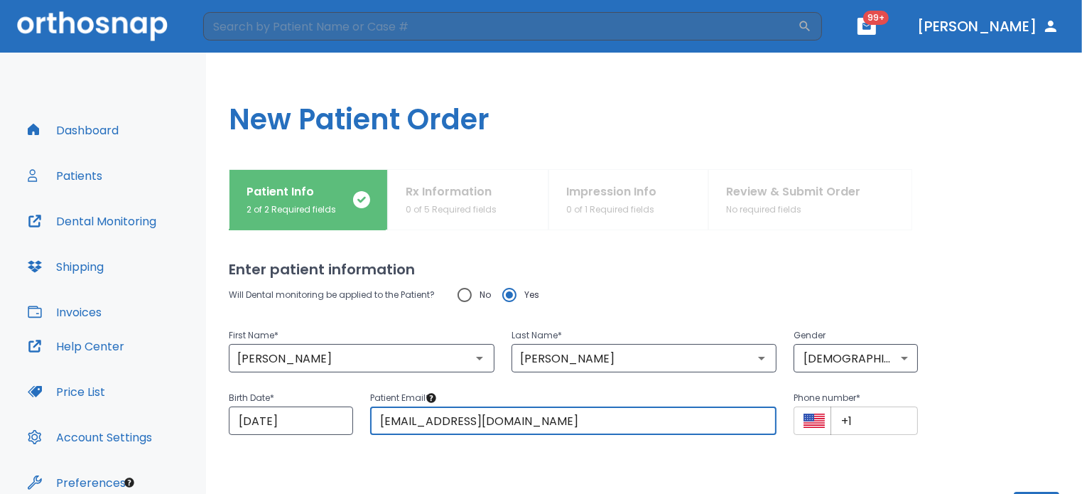
type input "[EMAIL_ADDRESS][DOMAIN_NAME]"
click at [881, 419] on input "+1" at bounding box center [874, 421] width 87 height 28
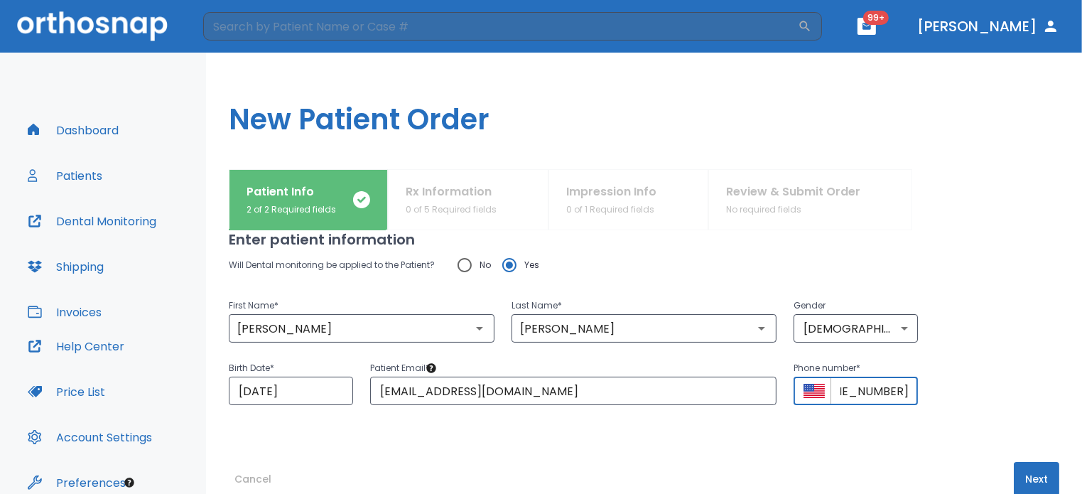
scroll to position [34, 0]
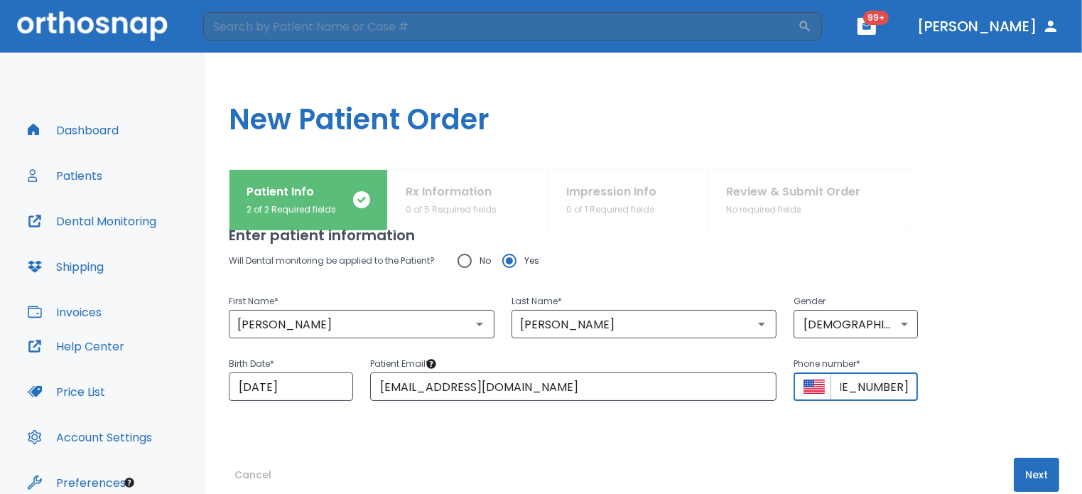
type input "[PHONE_NUMBER]"
click at [1026, 475] on button "Next" at bounding box center [1036, 475] width 45 height 34
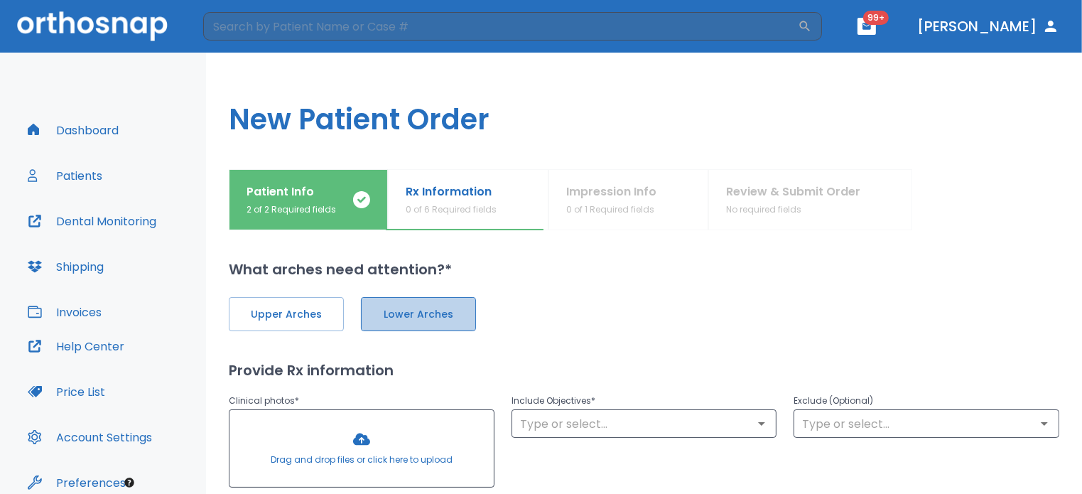
click at [443, 311] on span "Lower Arches" at bounding box center [418, 314] width 85 height 15
click at [304, 313] on span "Upper Arches" at bounding box center [286, 314] width 85 height 15
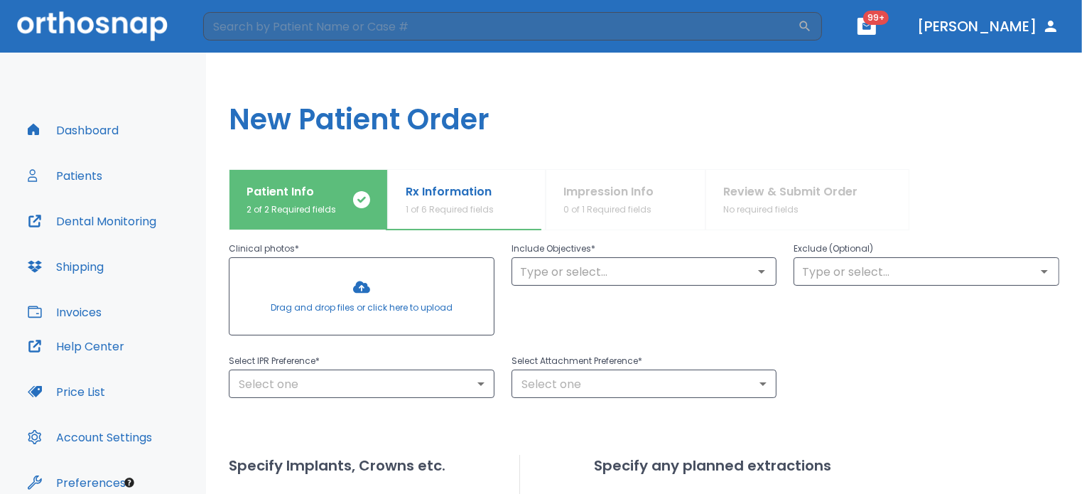
scroll to position [153, 0]
click at [372, 284] on div at bounding box center [362, 295] width 264 height 77
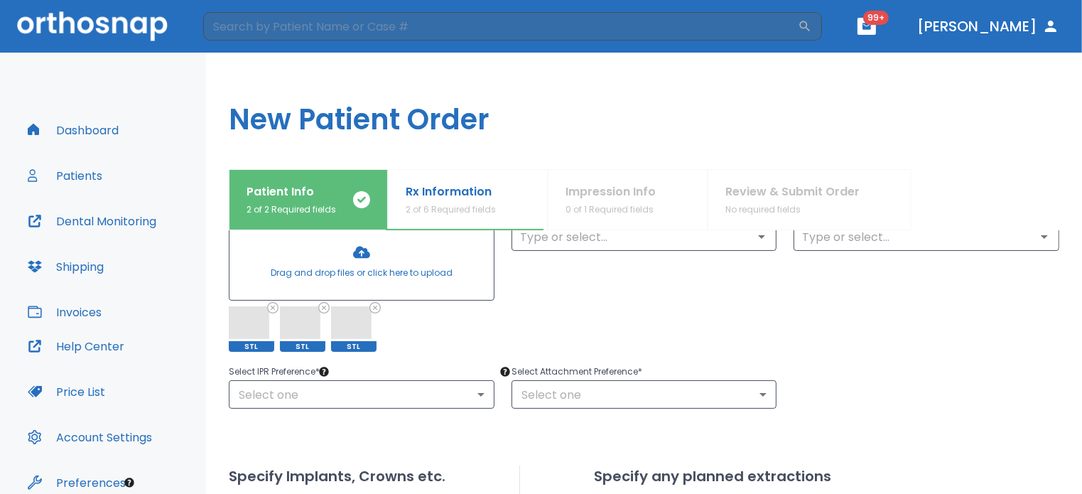
scroll to position [187, 0]
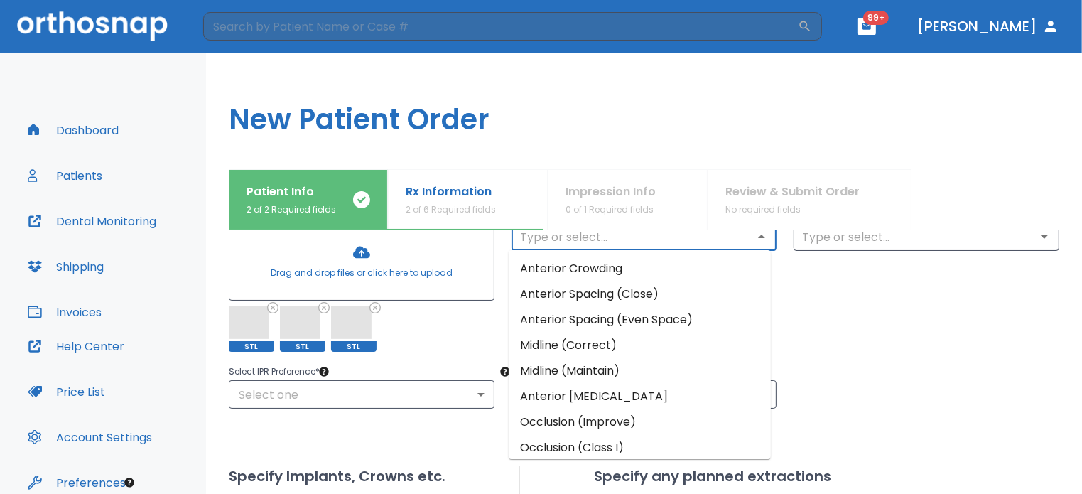
click at [582, 241] on input "text" at bounding box center [644, 237] width 257 height 20
click at [611, 413] on li "Occlusion (Improve)" at bounding box center [640, 422] width 262 height 26
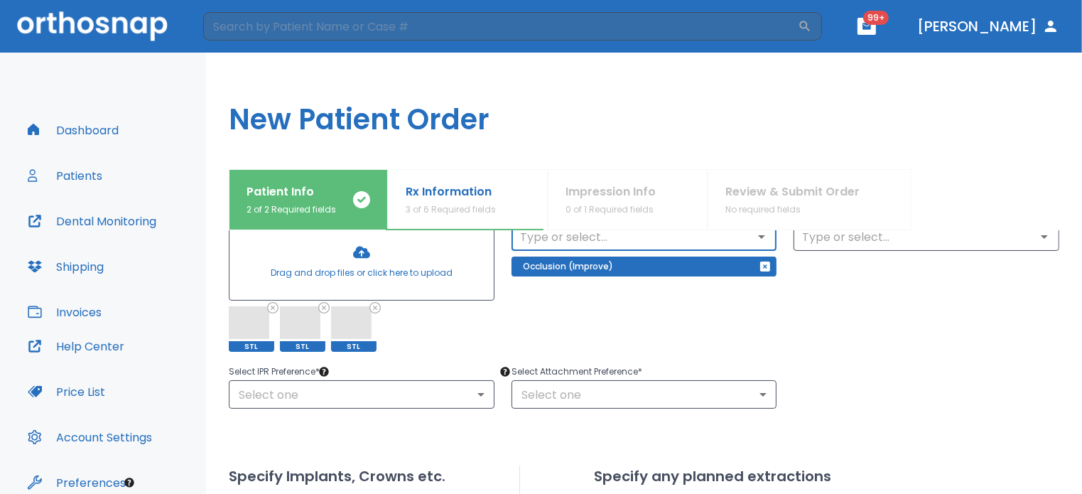
scroll to position [242, 0]
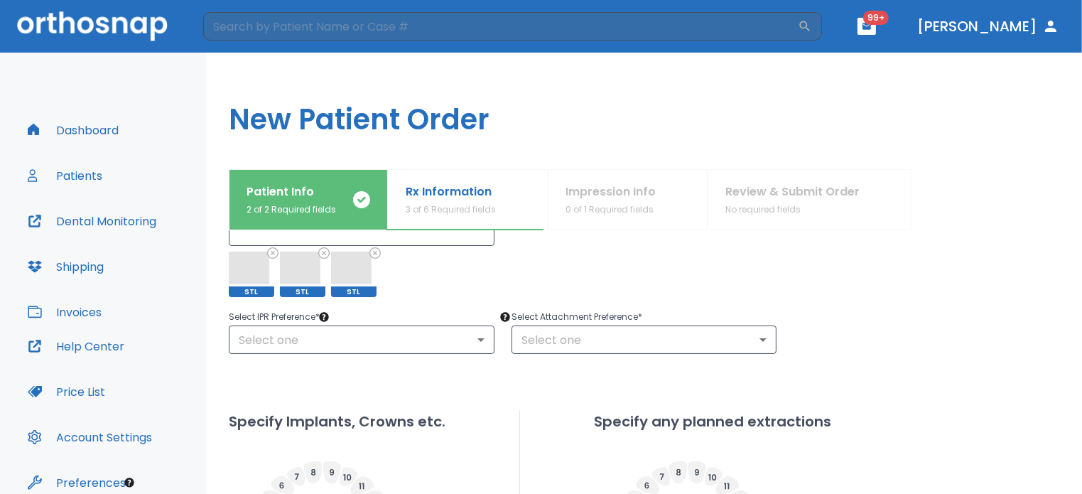
click at [763, 323] on p "Select Attachment Preference *" at bounding box center [645, 316] width 266 height 17
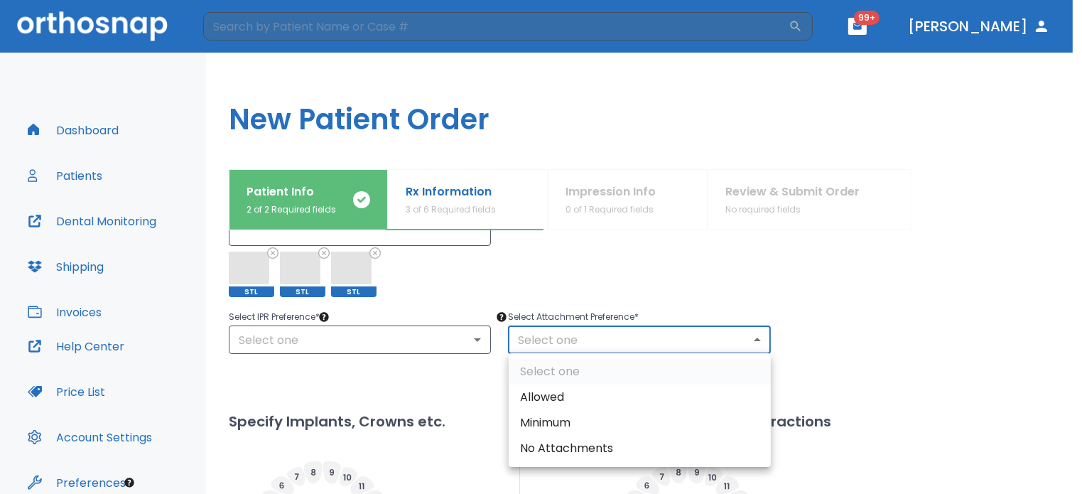
click at [751, 338] on body "​ 99+ [PERSON_NAME] Dashboard Patients Dental Monitoring Shipping Invoices Help…" at bounding box center [541, 247] width 1082 height 494
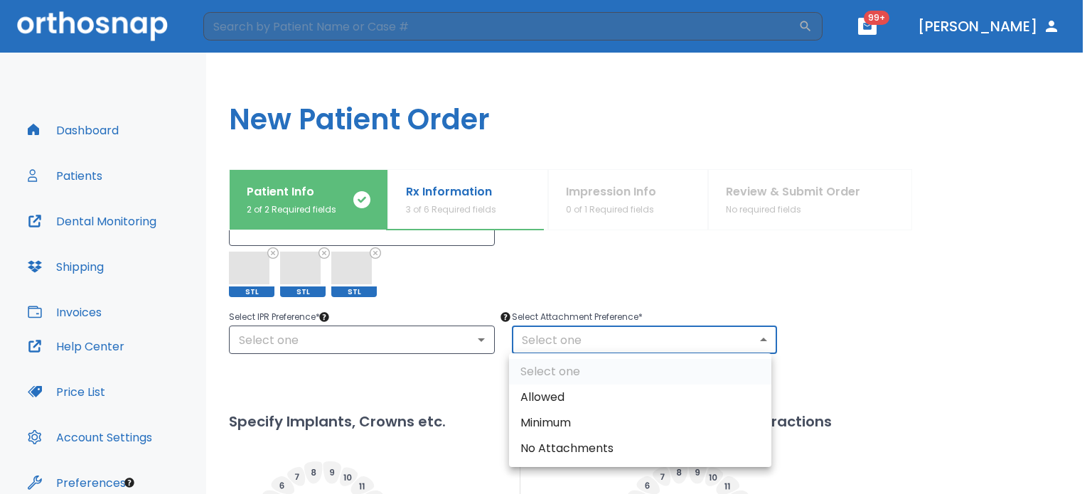
click at [645, 399] on li "Allowed" at bounding box center [640, 397] width 262 height 26
type input "1"
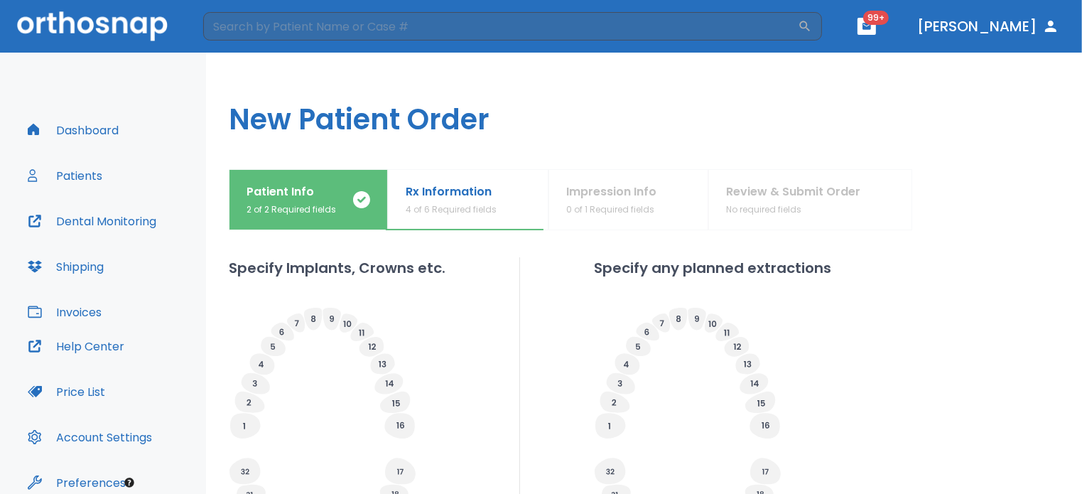
scroll to position [604, 0]
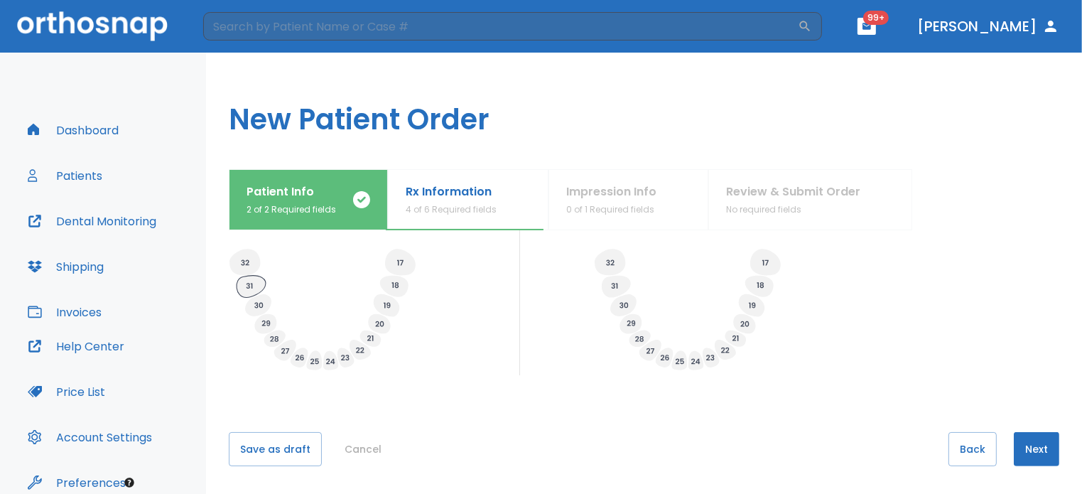
click at [247, 283] on icon at bounding box center [251, 287] width 29 height 22
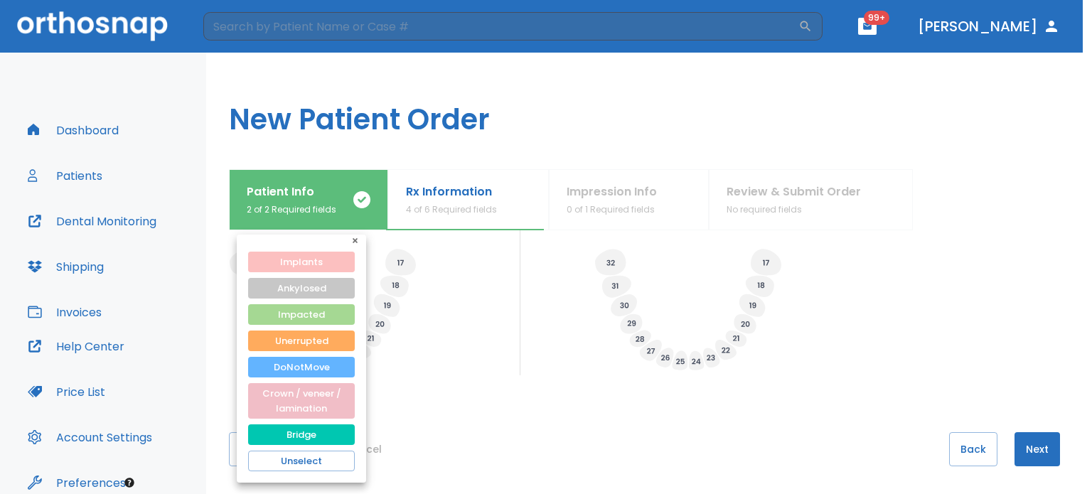
click at [305, 264] on button "Implants" at bounding box center [301, 262] width 107 height 21
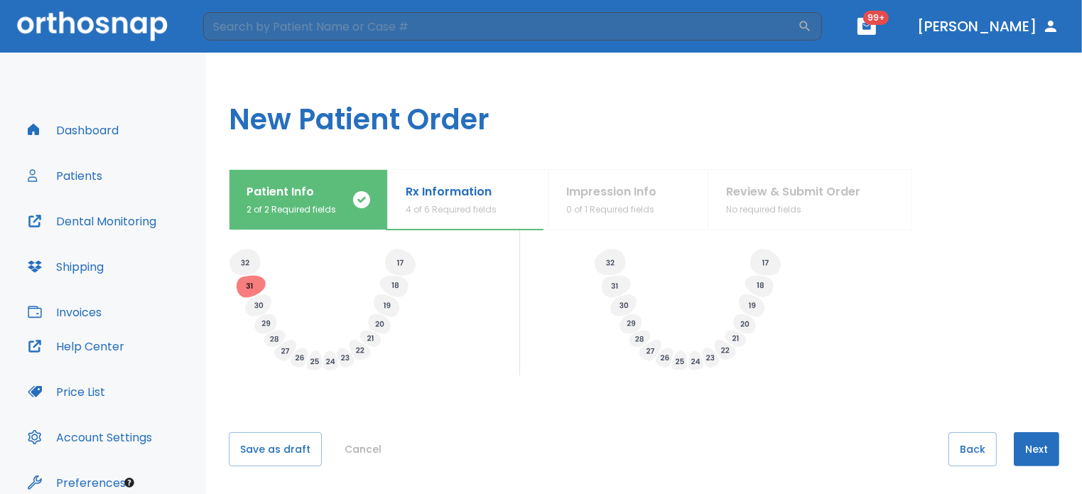
click at [257, 306] on icon at bounding box center [258, 306] width 9 height 6
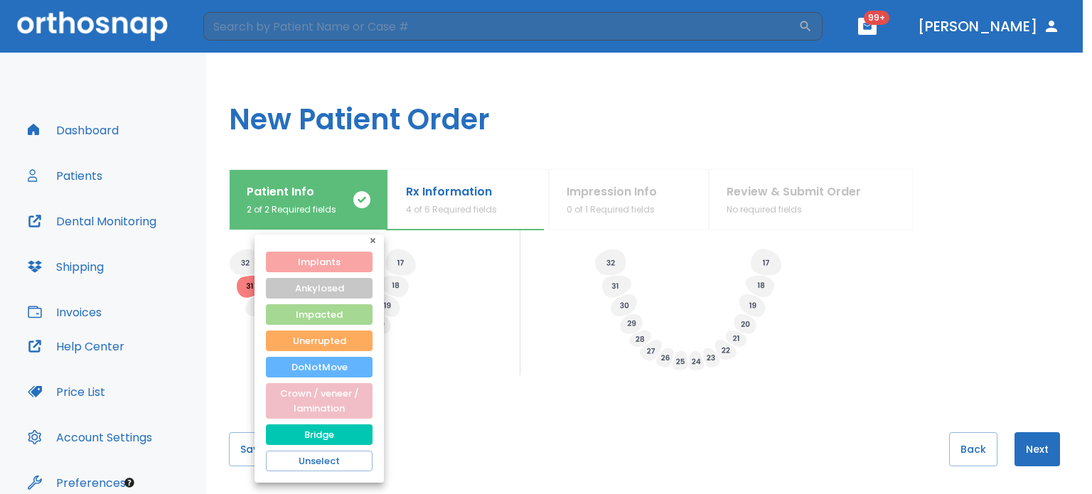
click at [309, 265] on button "Implants" at bounding box center [319, 262] width 107 height 21
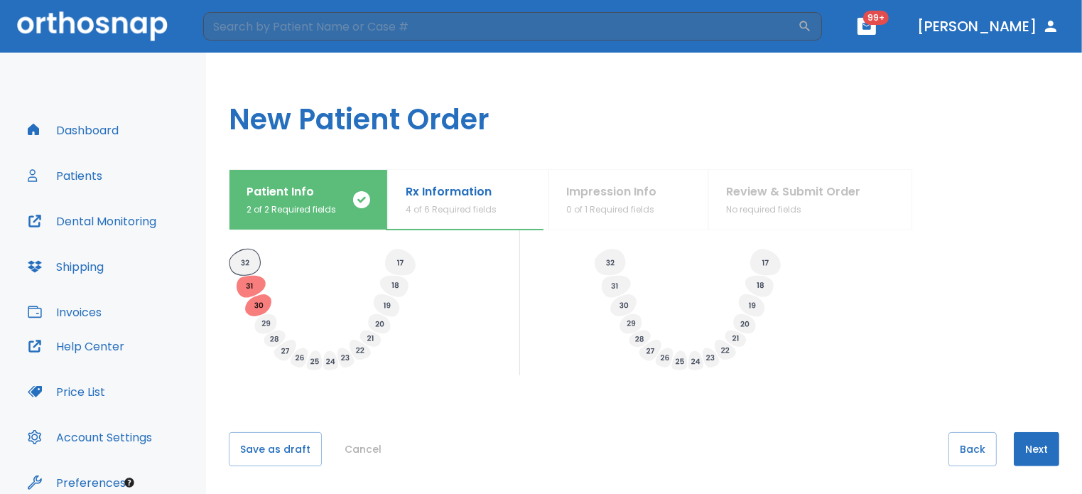
click at [256, 261] on icon at bounding box center [245, 262] width 31 height 26
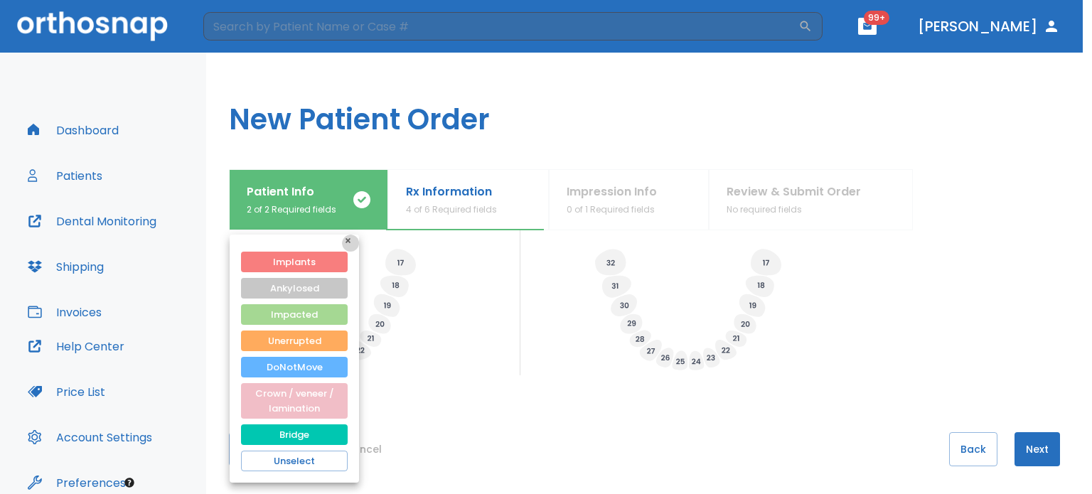
click at [350, 237] on button "button" at bounding box center [350, 243] width 17 height 17
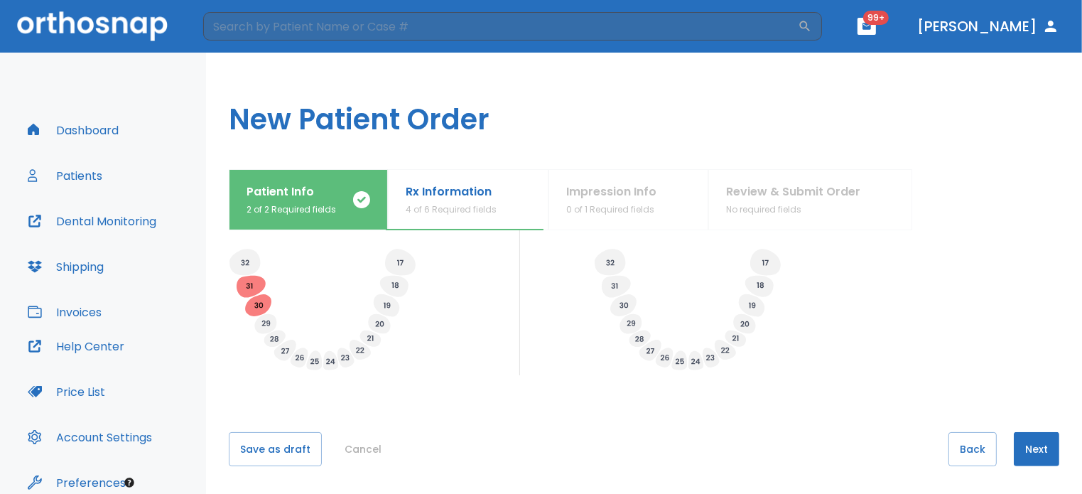
click at [387, 306] on icon at bounding box center [387, 306] width 6 height 6
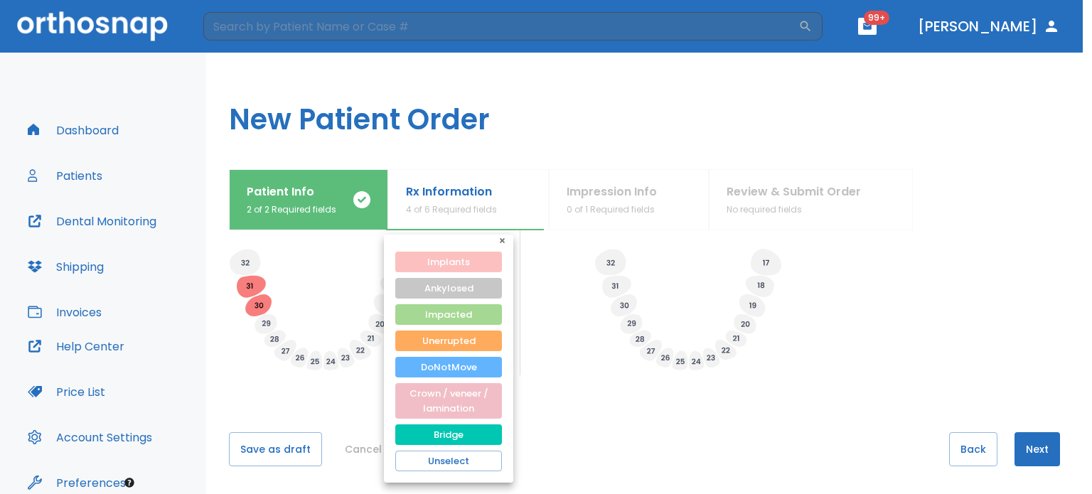
click at [435, 258] on button "Implants" at bounding box center [448, 262] width 107 height 21
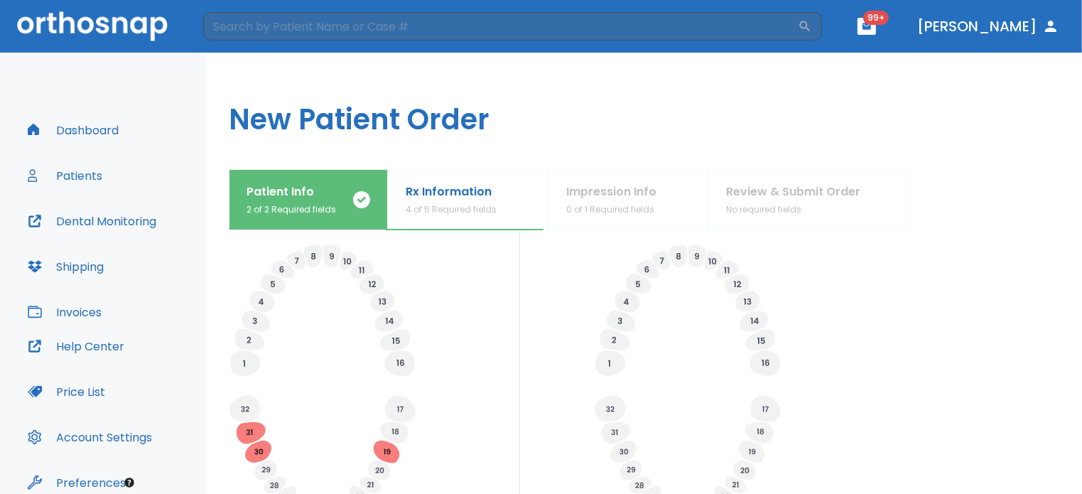
scroll to position [455, 0]
click at [319, 259] on icon at bounding box center [313, 259] width 18 height 22
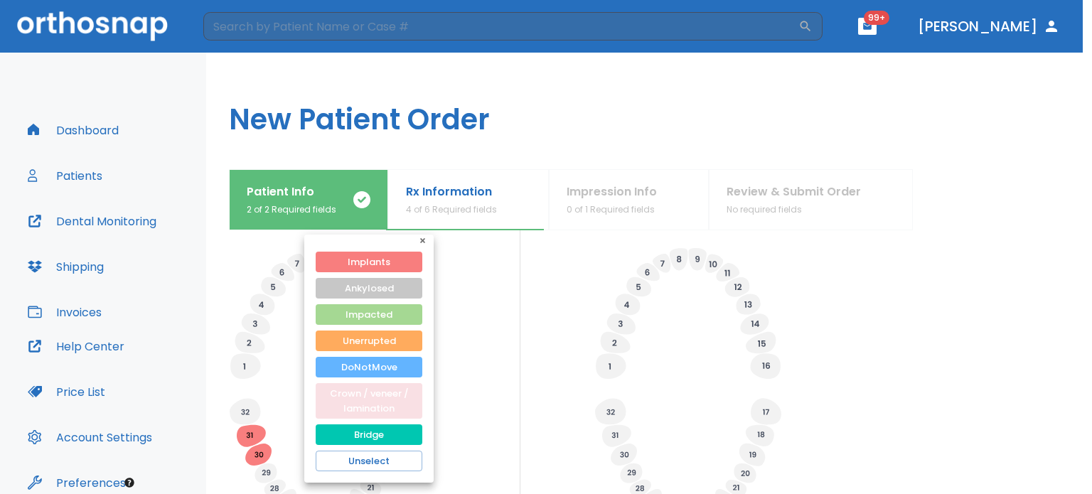
click at [364, 403] on button "Crown / veneer / lamination" at bounding box center [369, 401] width 107 height 36
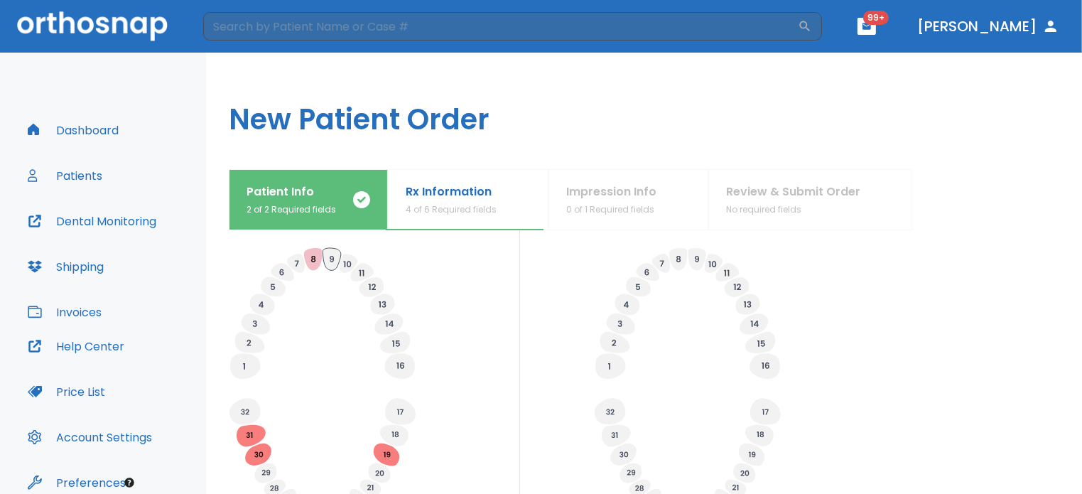
click at [327, 253] on icon at bounding box center [332, 259] width 18 height 22
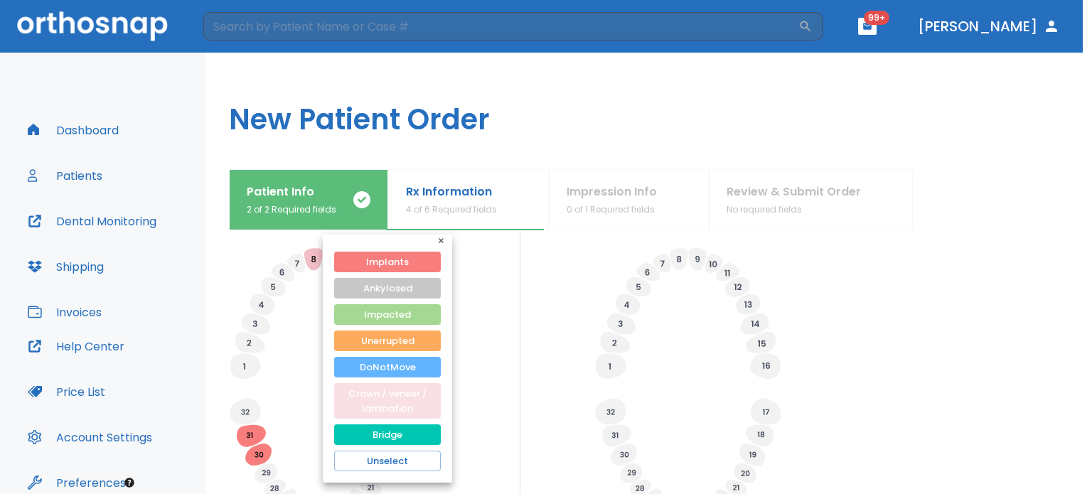
click at [392, 404] on button "Crown / veneer / lamination" at bounding box center [387, 401] width 107 height 36
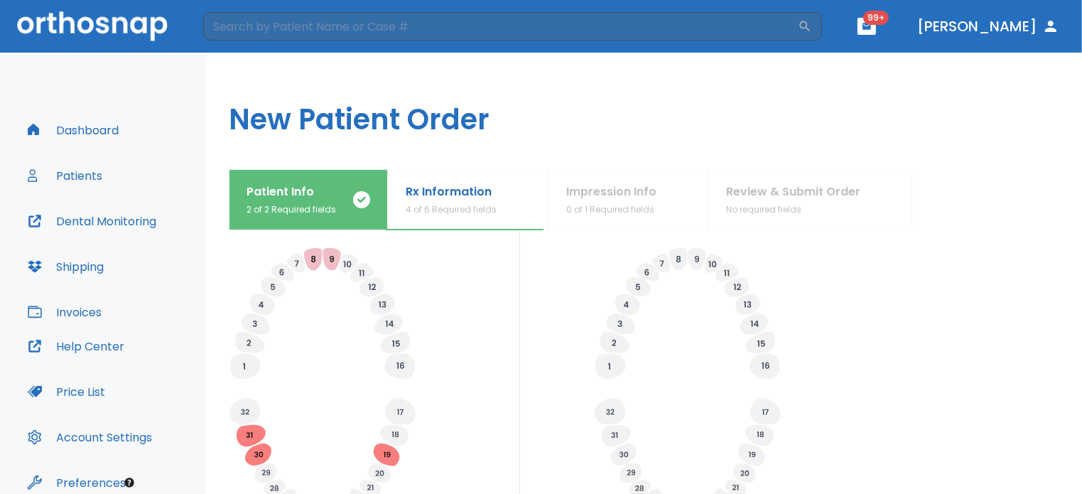
click at [298, 261] on icon at bounding box center [297, 263] width 4 height 6
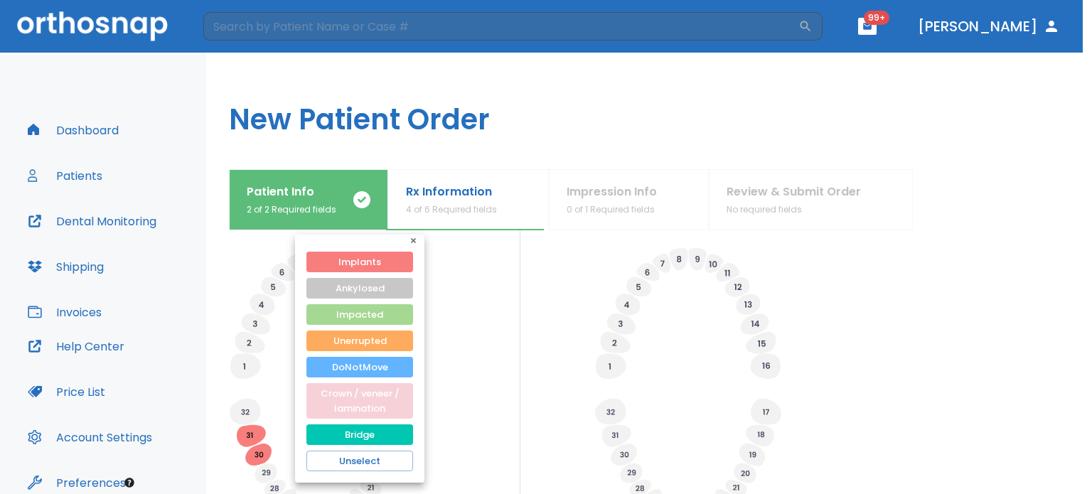
click at [341, 386] on button "Crown / veneer / lamination" at bounding box center [359, 401] width 107 height 36
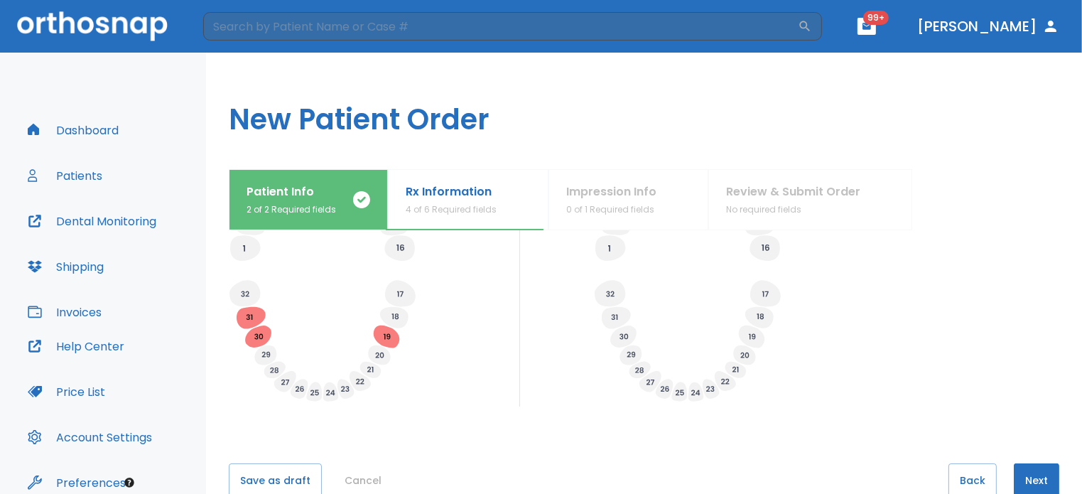
scroll to position [604, 0]
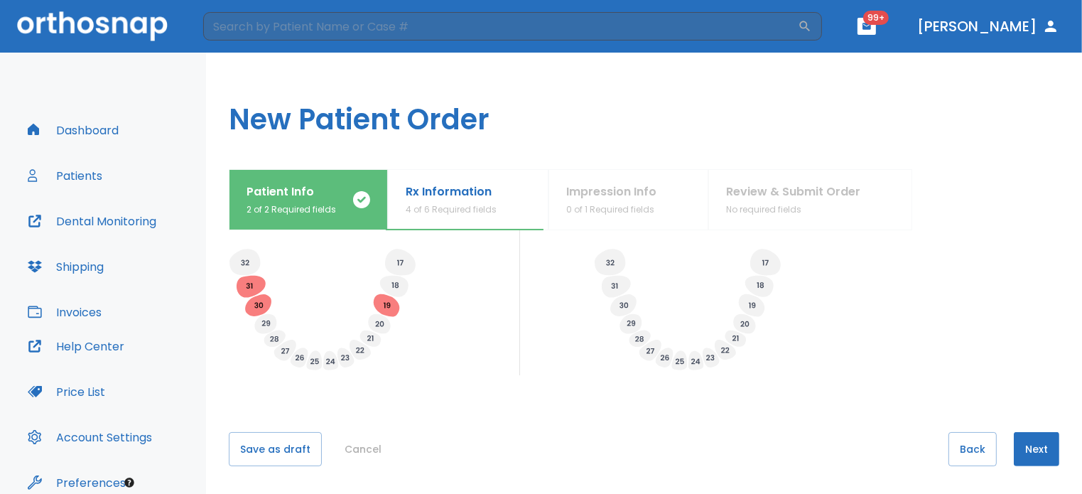
click at [1018, 450] on button "Next" at bounding box center [1036, 449] width 45 height 34
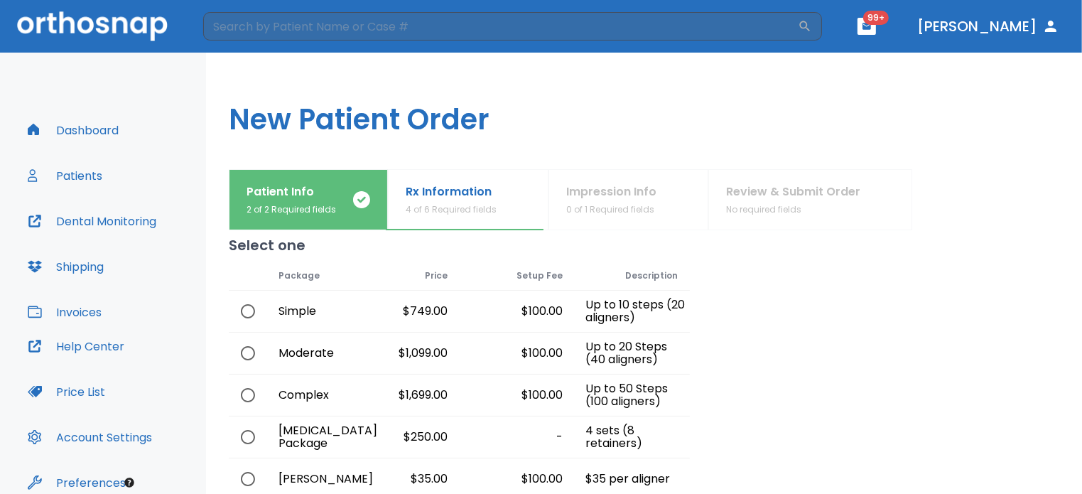
scroll to position [26, 0]
click at [249, 394] on input "radio" at bounding box center [248, 394] width 30 height 30
radio input "true"
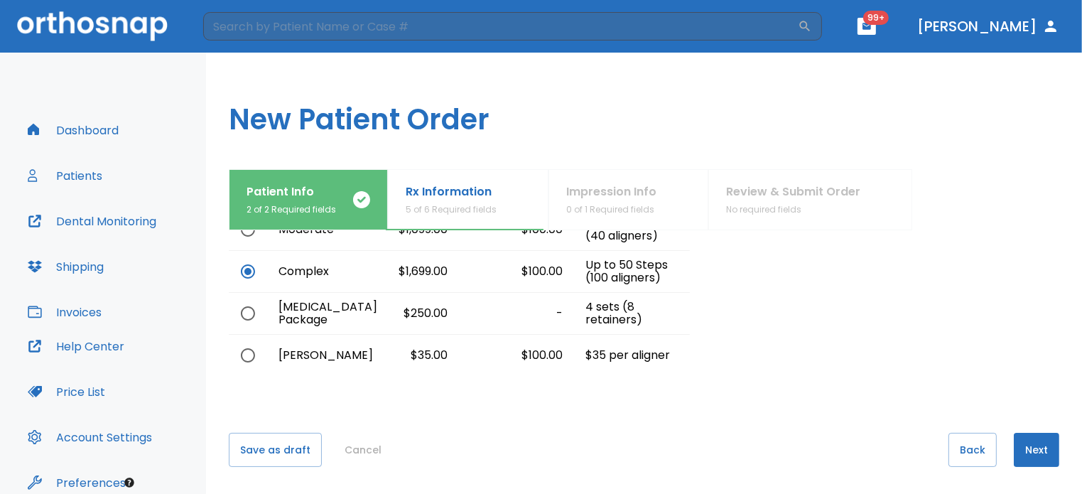
click at [1019, 440] on button "Next" at bounding box center [1036, 450] width 45 height 34
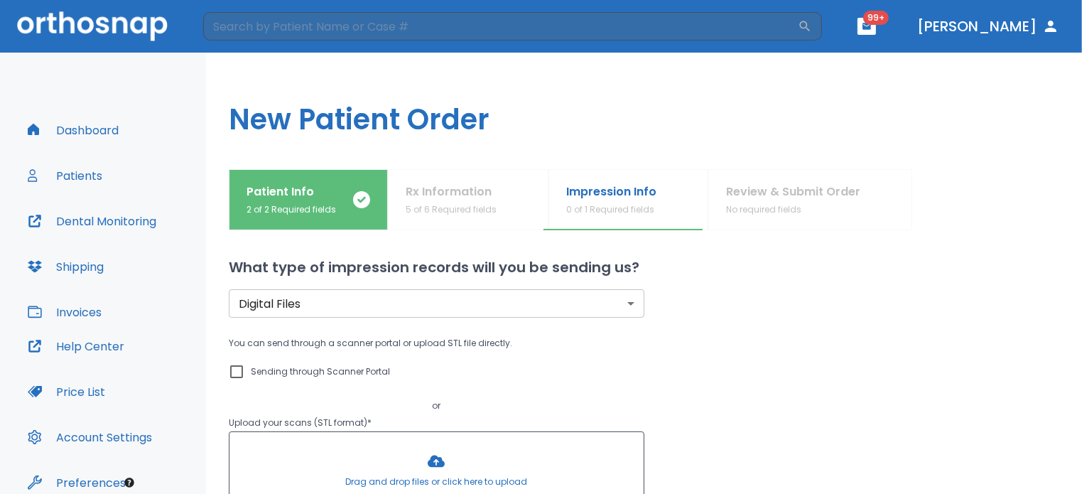
scroll to position [0, 0]
click at [426, 453] on div at bounding box center [437, 472] width 414 height 77
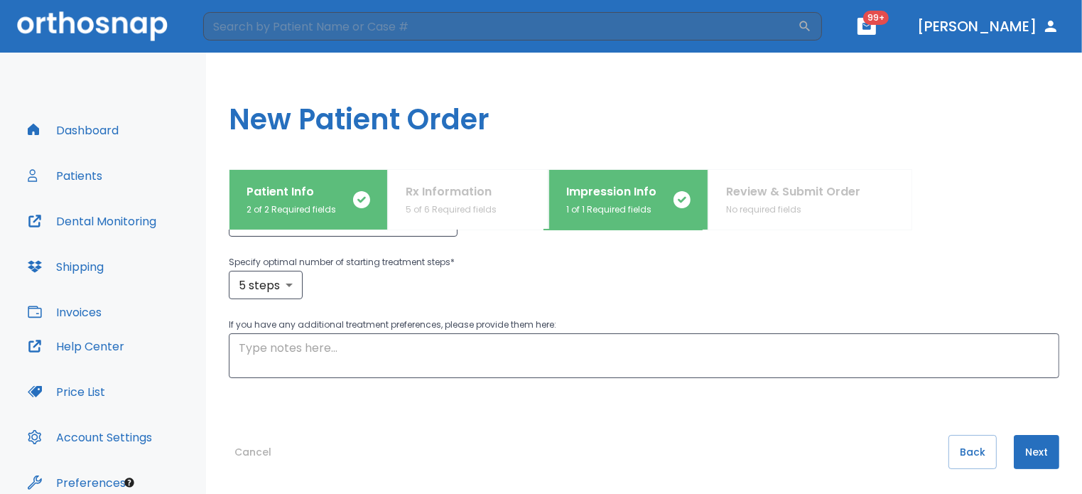
scroll to position [391, 0]
click at [713, 362] on textarea at bounding box center [644, 354] width 811 height 33
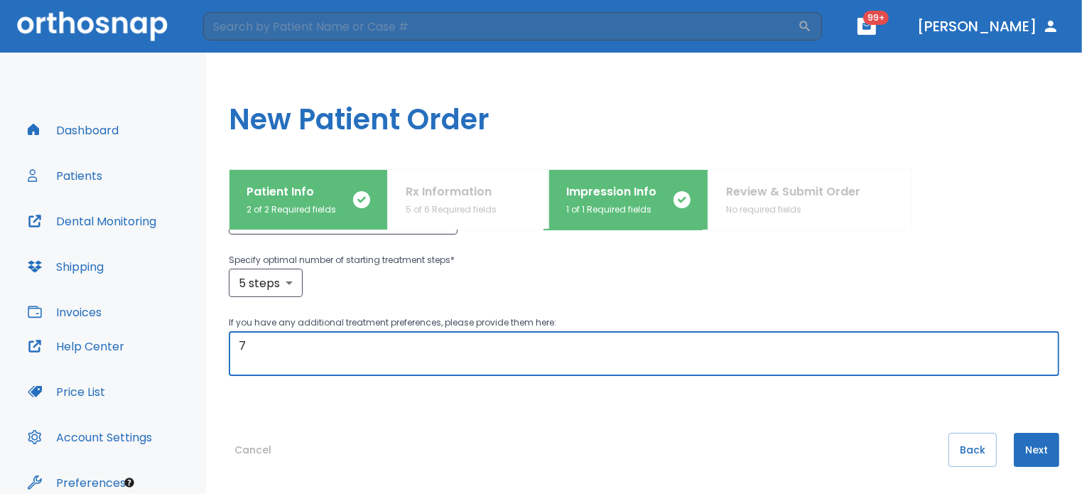
type textarea "7"
type textarea "#7 & #20 are future crowns"
click at [1026, 445] on button "Next" at bounding box center [1036, 450] width 45 height 34
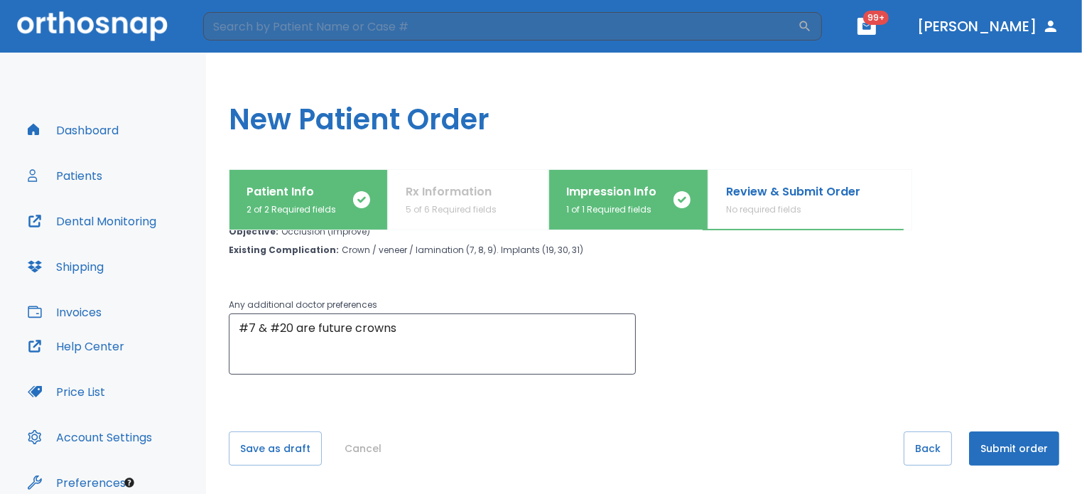
scroll to position [0, 0]
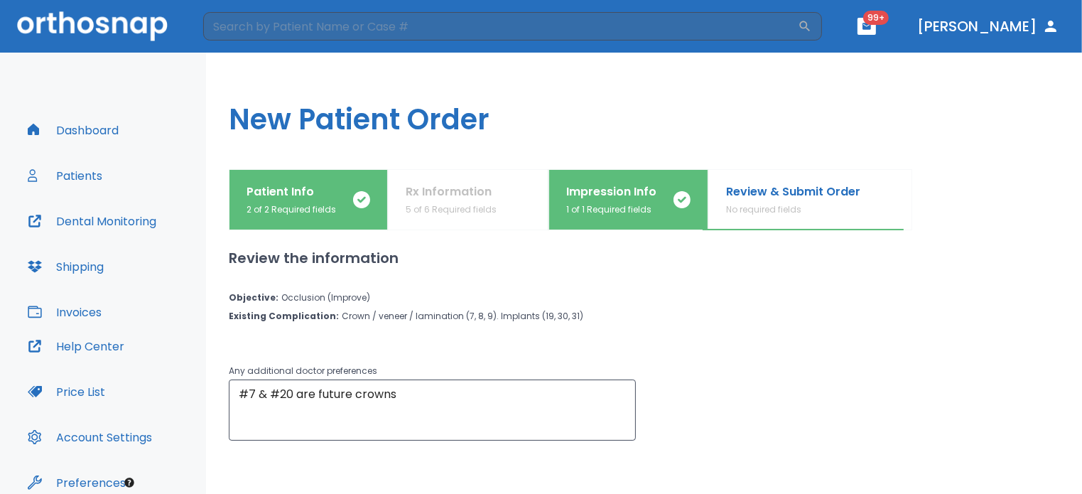
click at [514, 189] on div "Rx Information 5 of 6 Required fields" at bounding box center [468, 199] width 125 height 33
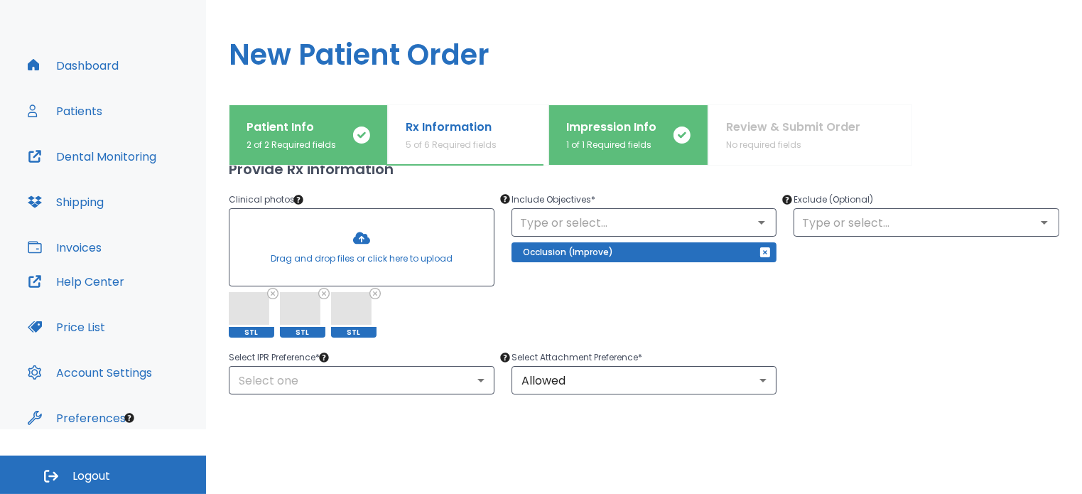
scroll to position [141, 0]
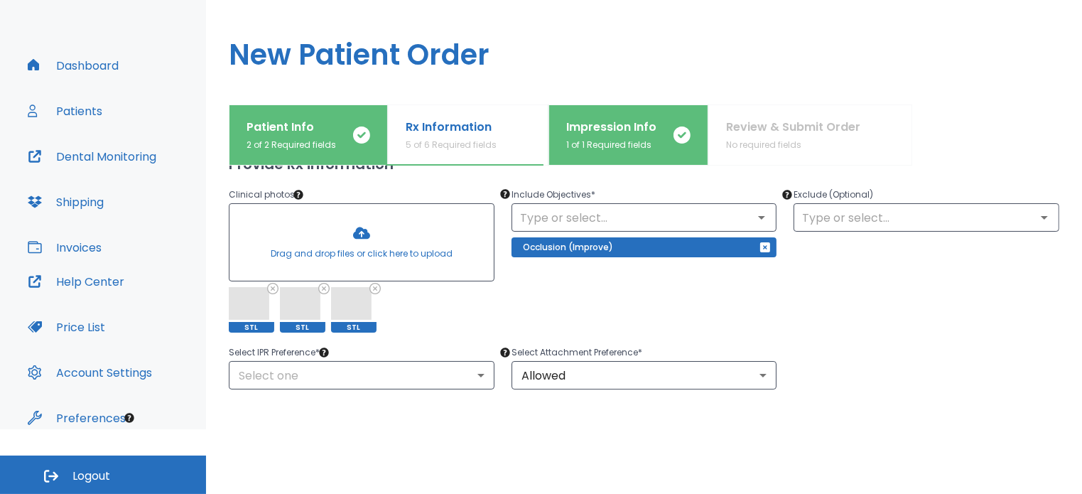
click at [467, 391] on div "Upper Arches Lower Arches Provide Rx information Clinical photos * Drag and dro…" at bounding box center [644, 423] width 831 height 699
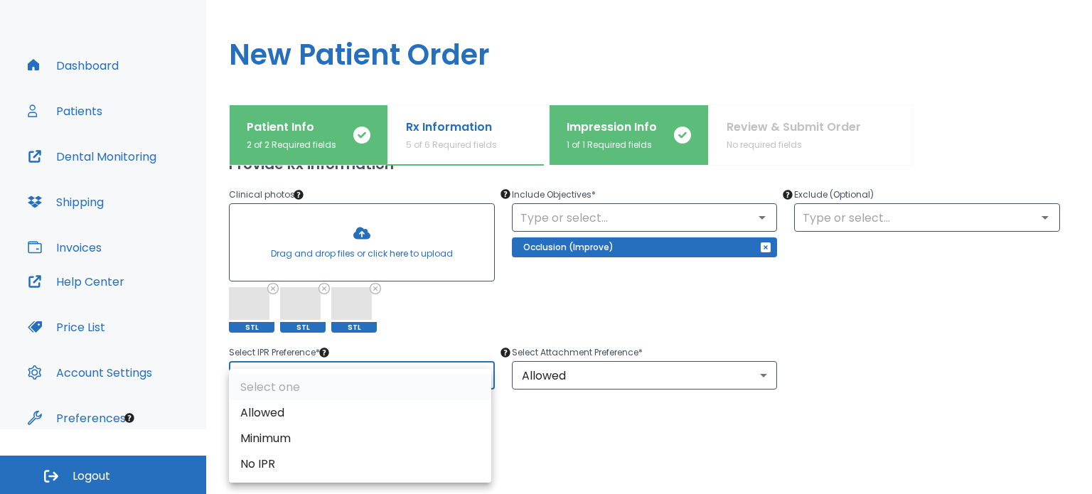
click at [472, 381] on body "​ 99+ [PERSON_NAME] Dashboard Patients Dental Monitoring Shipping Invoices Help…" at bounding box center [546, 182] width 1092 height 494
click at [441, 403] on li "Allowed" at bounding box center [360, 413] width 262 height 26
type input "1"
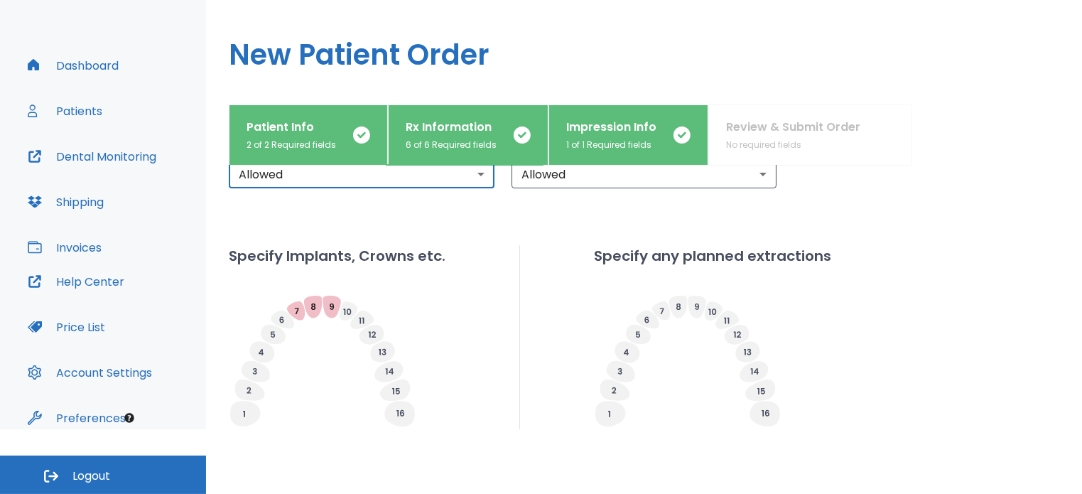
scroll to position [460, 0]
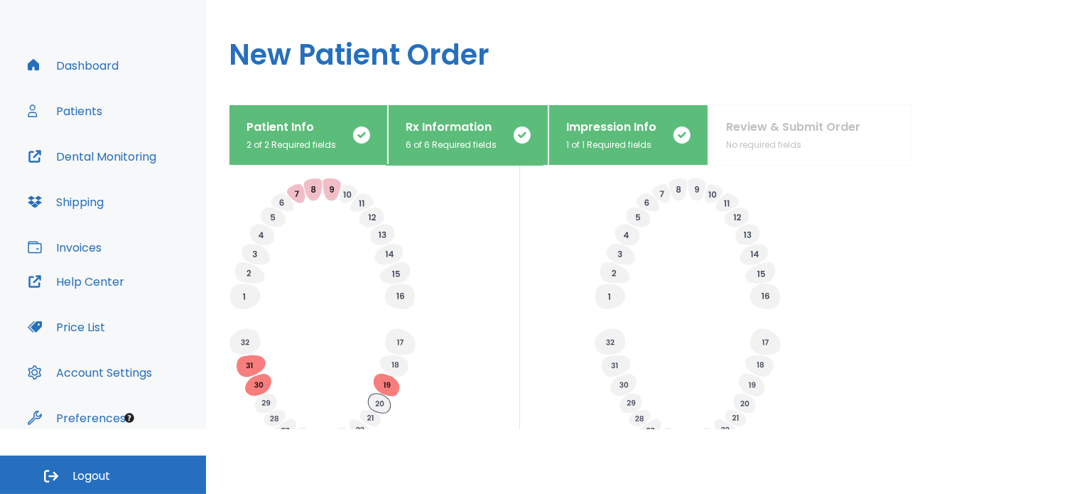
click at [387, 408] on icon at bounding box center [379, 404] width 22 height 20
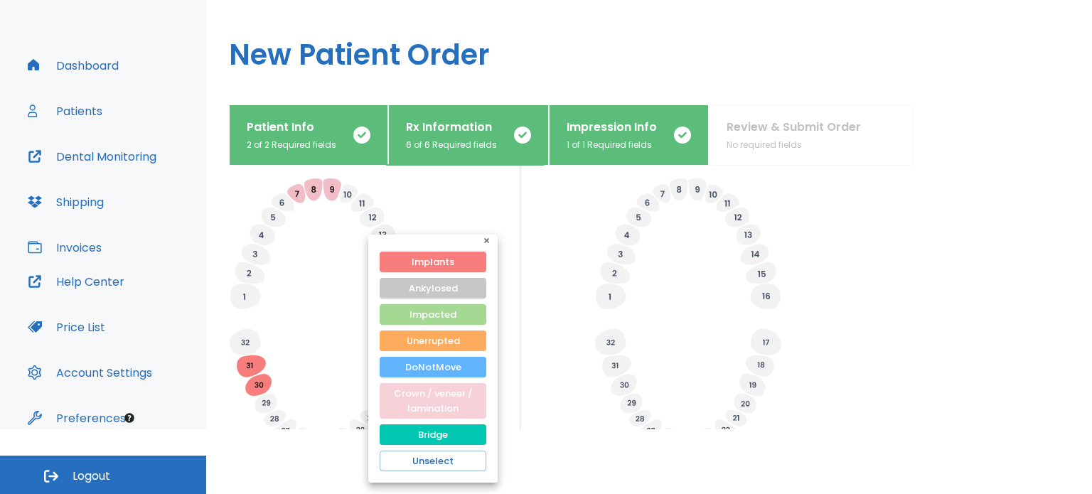
click at [421, 400] on button "Crown / veneer / lamination" at bounding box center [433, 401] width 107 height 36
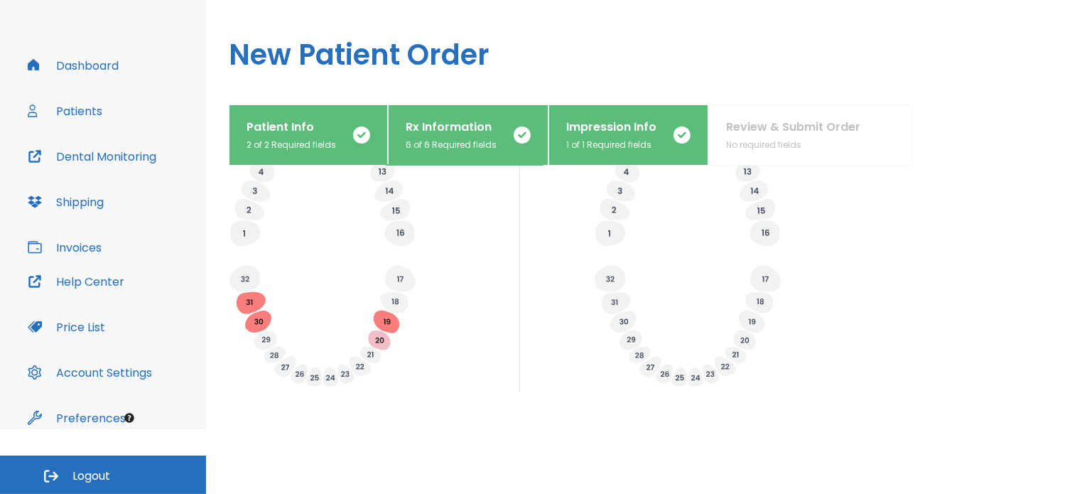
scroll to position [604, 0]
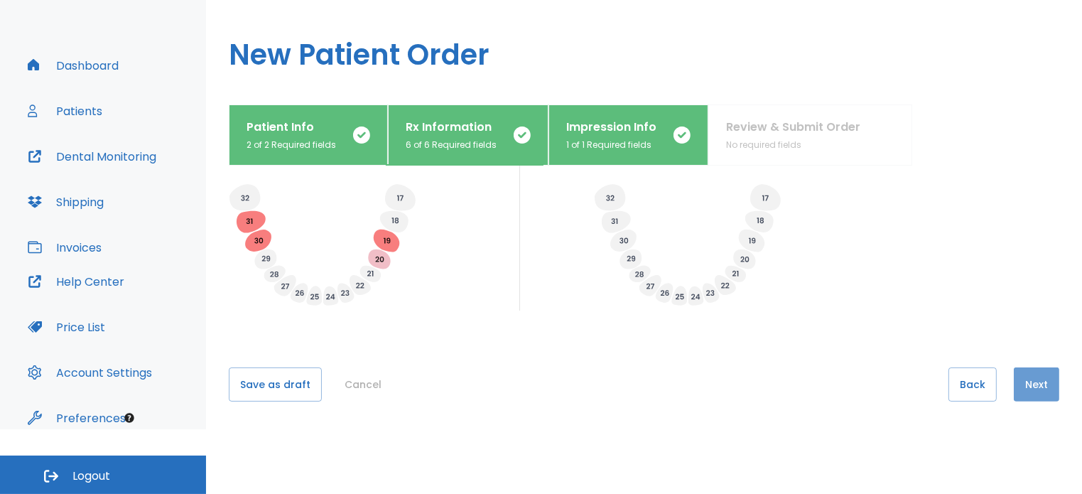
click at [1014, 376] on button "Next" at bounding box center [1036, 384] width 45 height 34
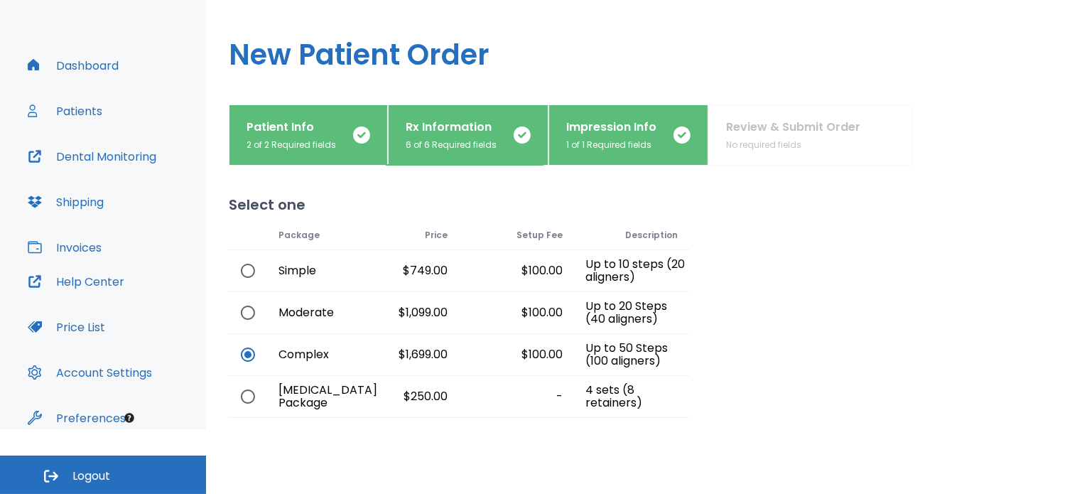
scroll to position [148, 0]
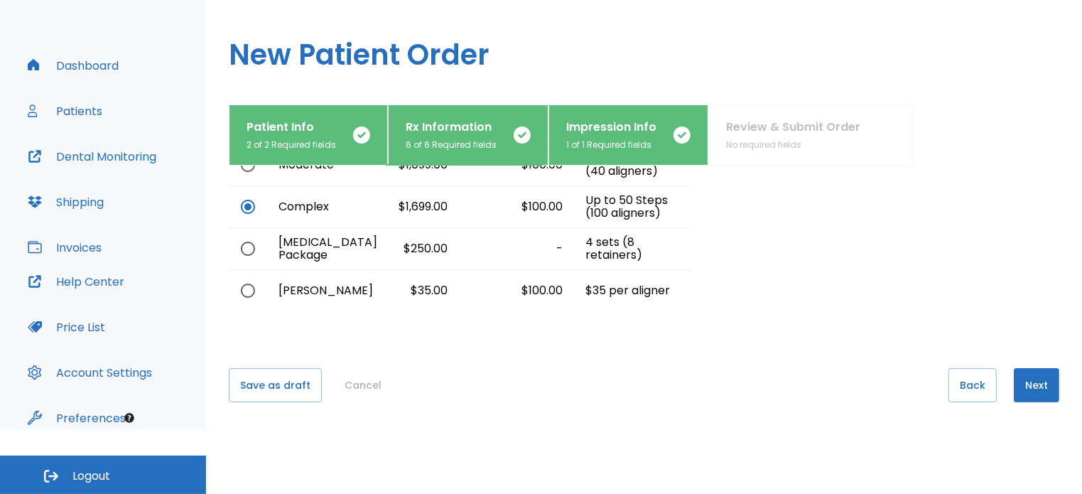
click at [1028, 377] on button "Next" at bounding box center [1036, 385] width 45 height 34
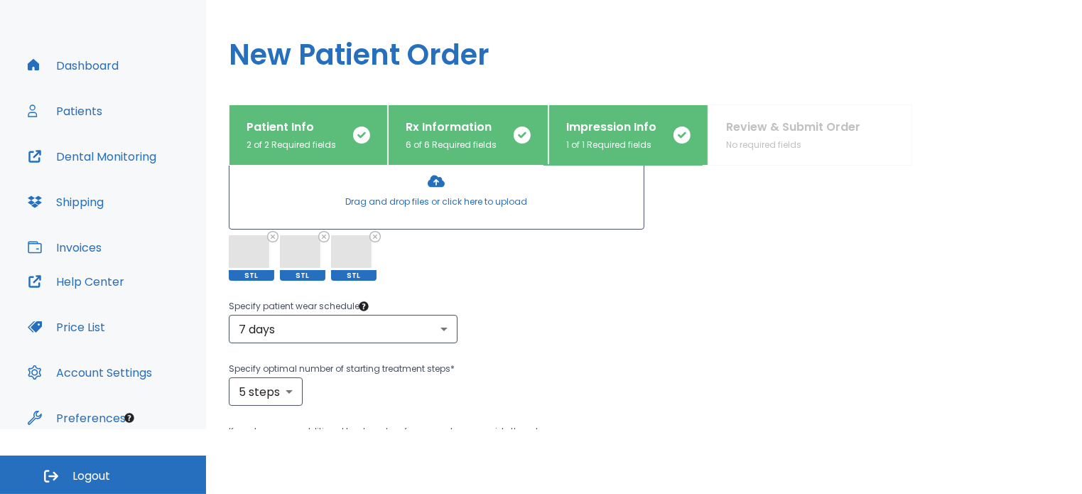
scroll to position [392, 0]
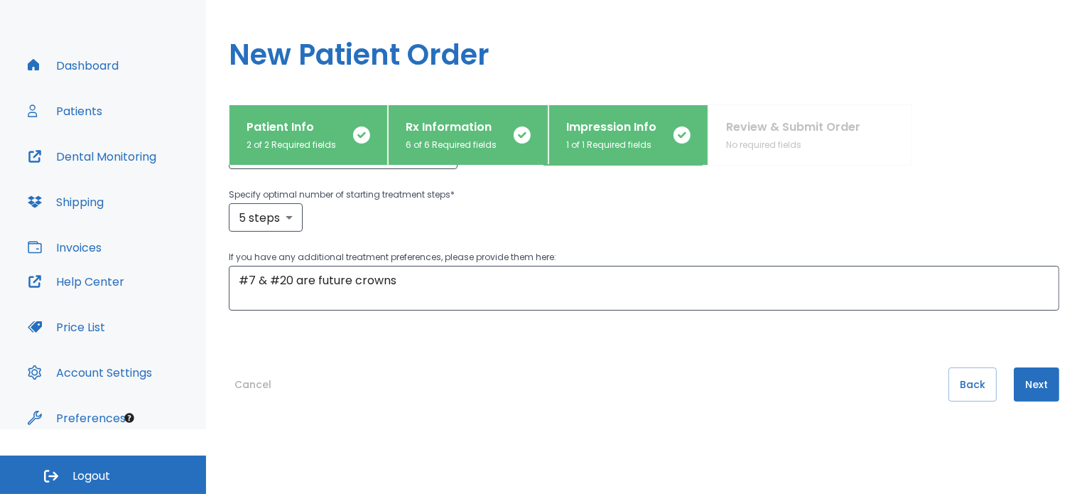
click at [1024, 382] on button "Next" at bounding box center [1036, 384] width 45 height 34
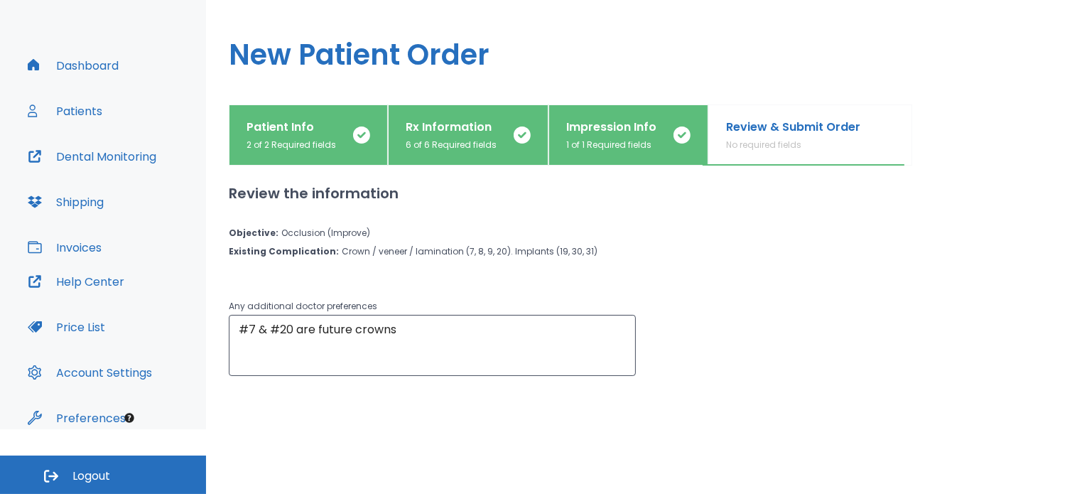
scroll to position [65, 0]
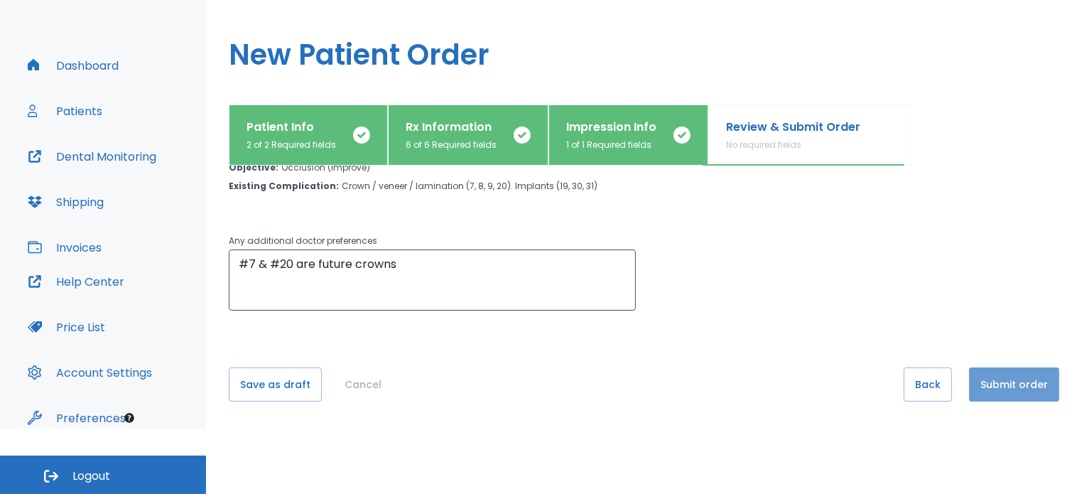
click at [994, 388] on button "Submit order" at bounding box center [1014, 384] width 90 height 34
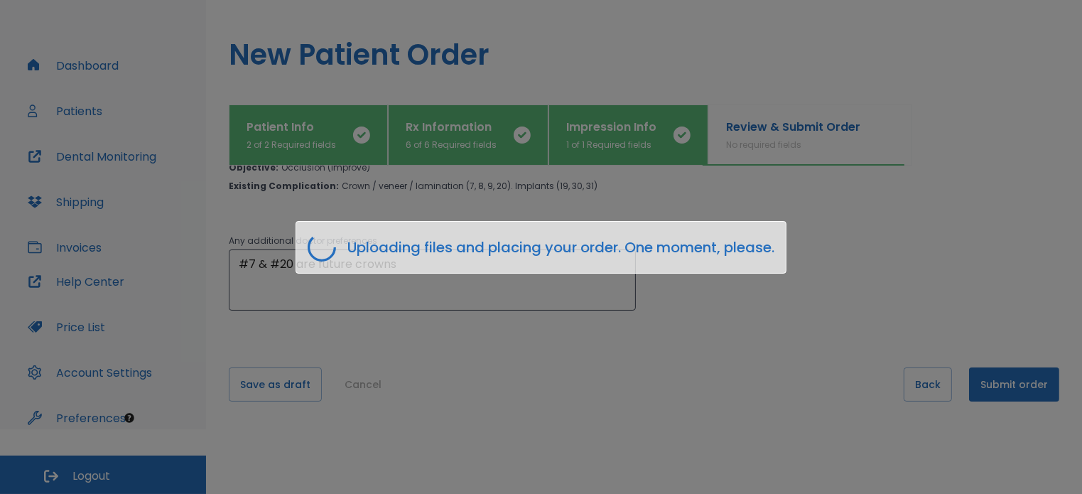
click at [485, 334] on div "Uploading files and placing your order. One moment, please." at bounding box center [541, 247] width 1082 height 494
